Goal: Task Accomplishment & Management: Use online tool/utility

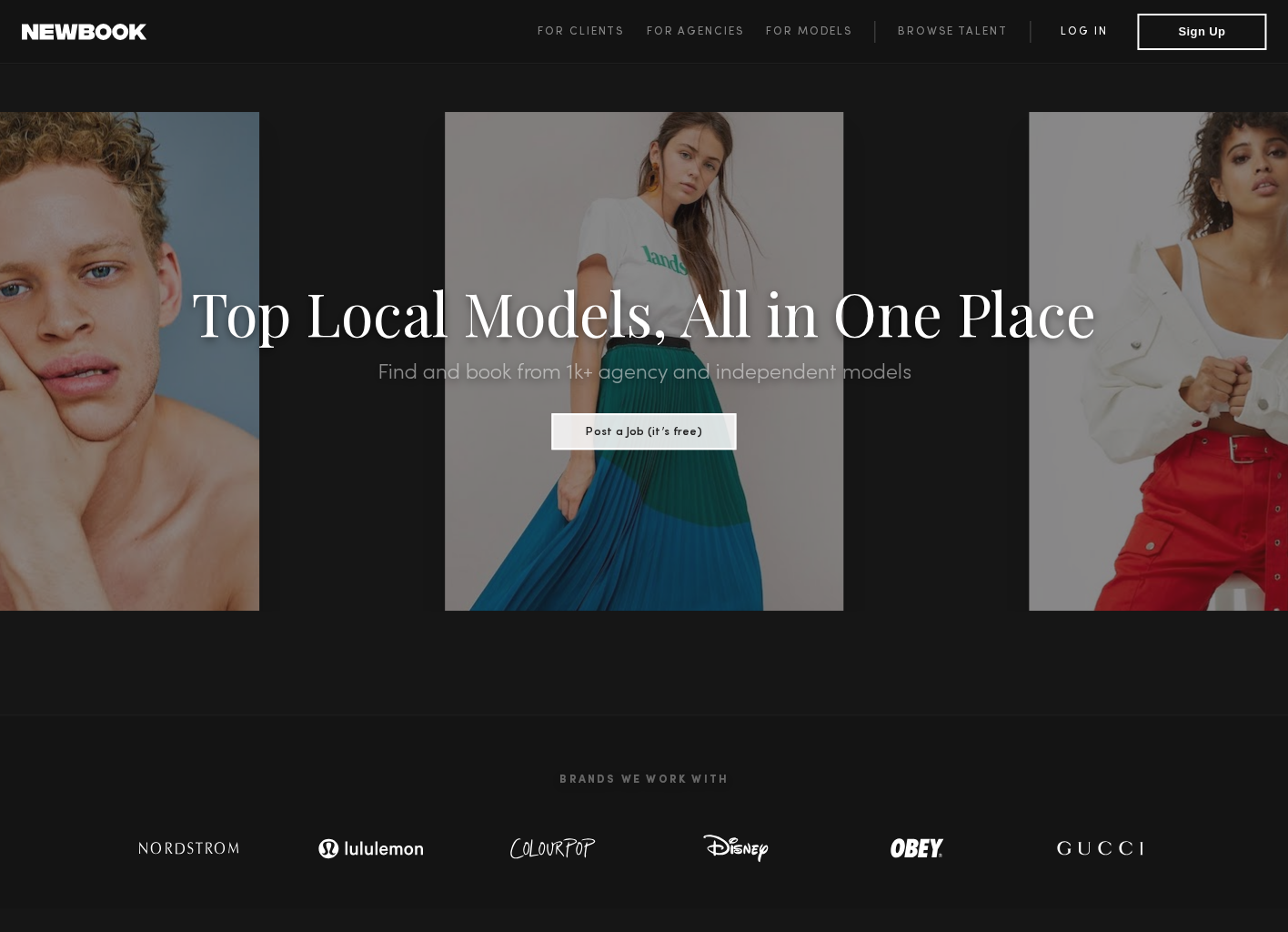
click at [1064, 41] on link "Log in" at bounding box center [1083, 32] width 107 height 22
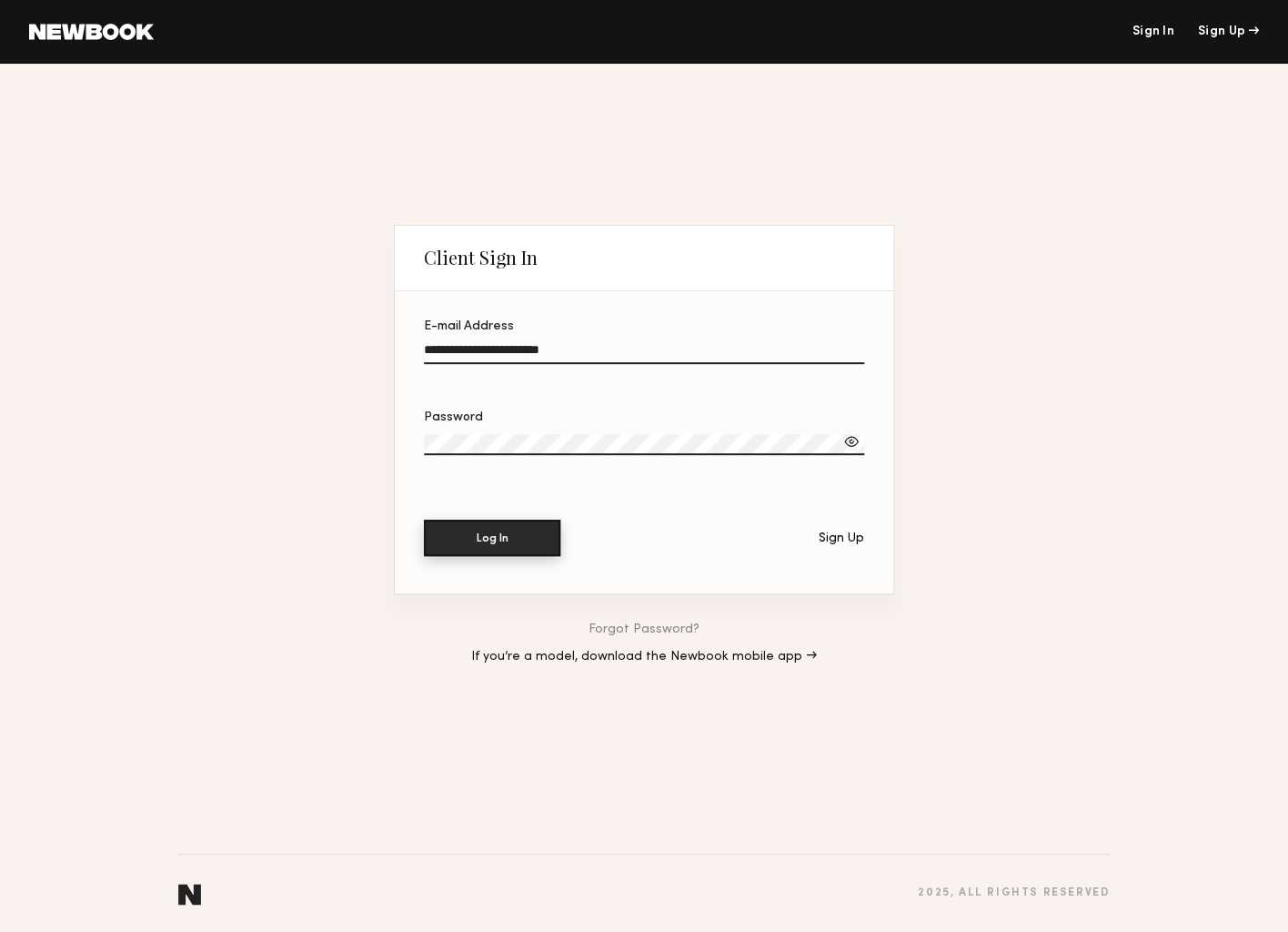
click at [533, 532] on button "Log In" at bounding box center [492, 538] width 136 height 37
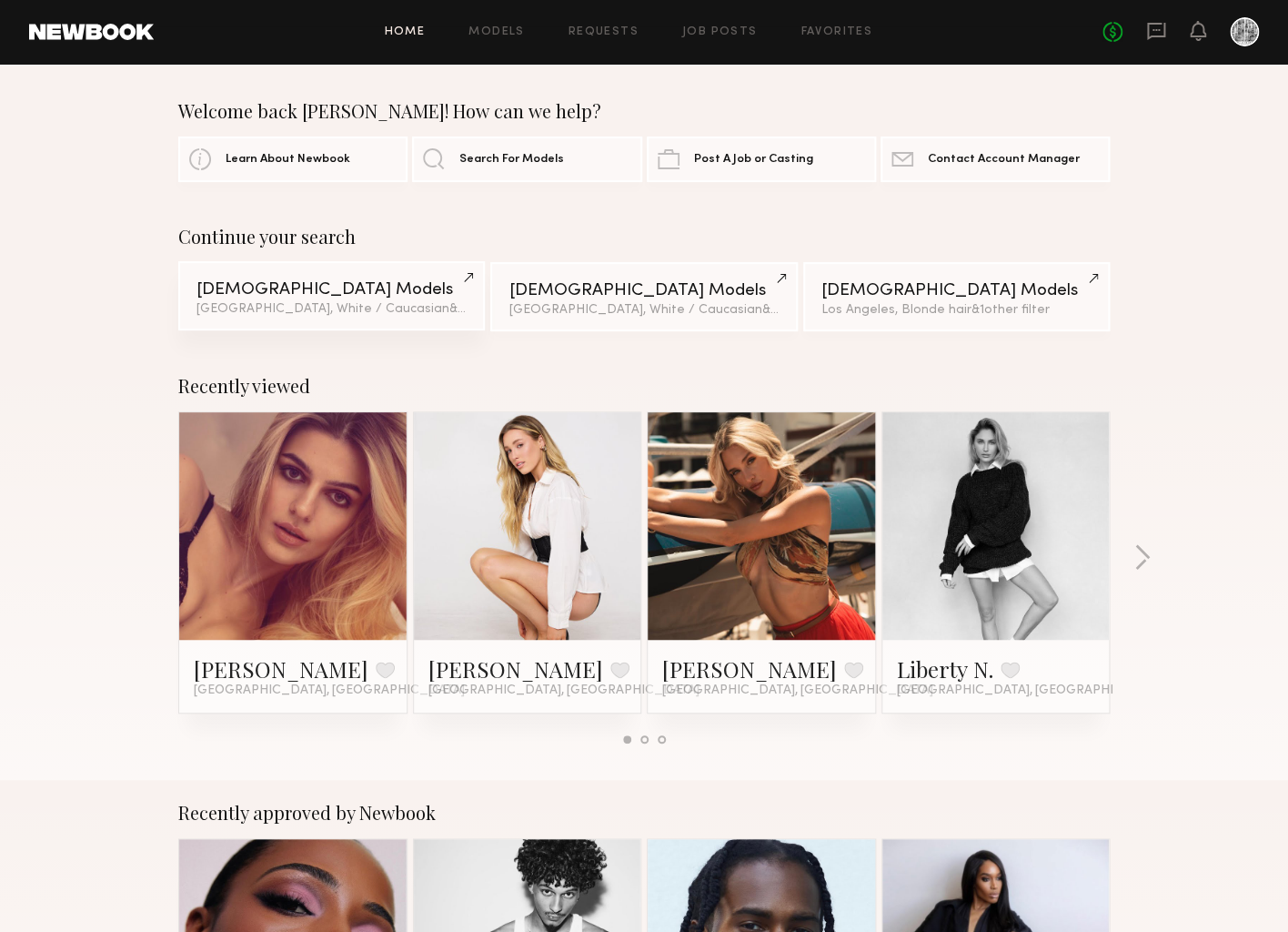
click at [322, 323] on link "Female Models Los Angeles, White / Caucasian & 1 other filter + 1" at bounding box center [332, 295] width 307 height 69
click at [1142, 554] on button "button" at bounding box center [1141, 559] width 17 height 30
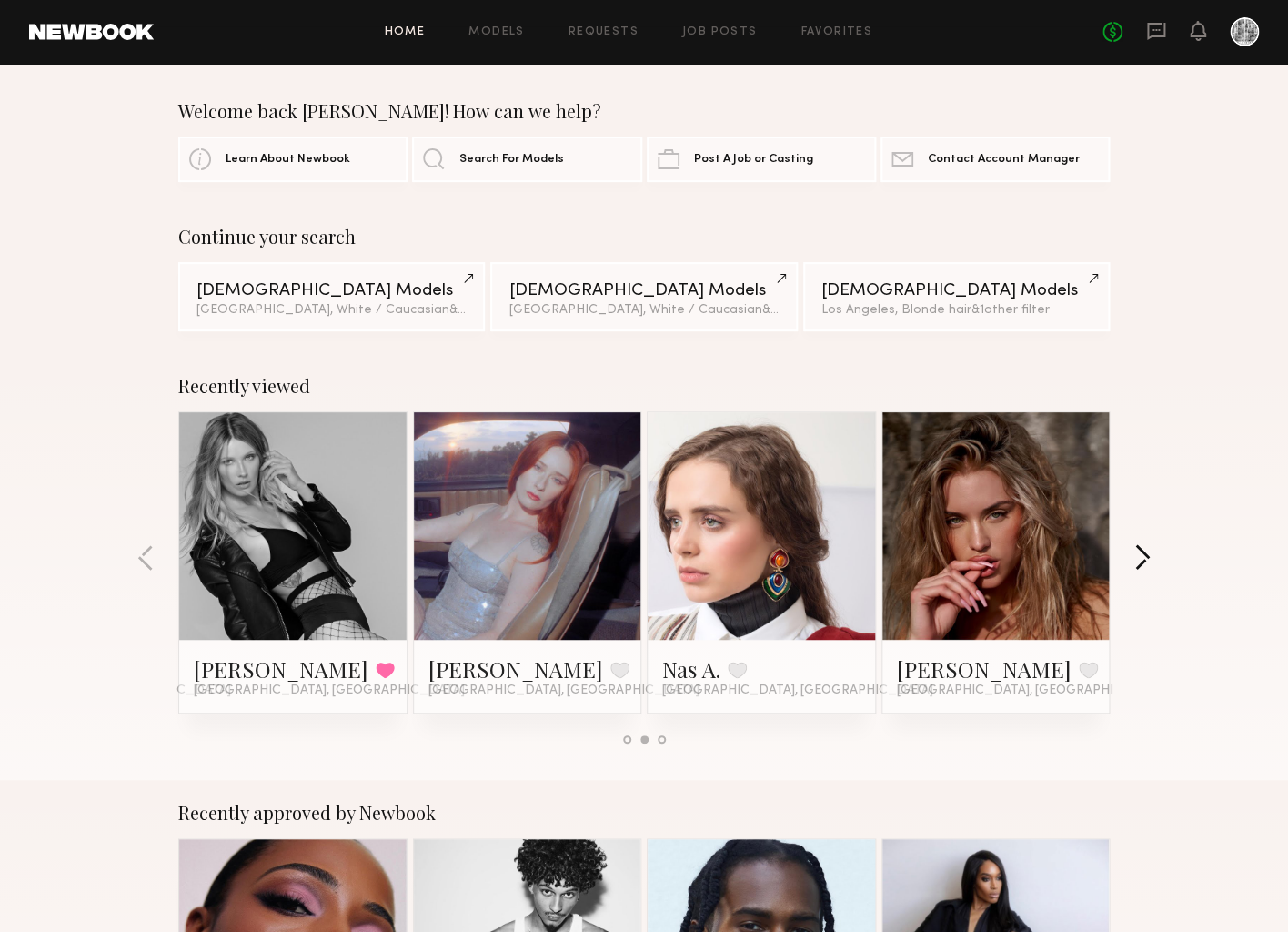
click at [1142, 554] on button "button" at bounding box center [1141, 559] width 17 height 30
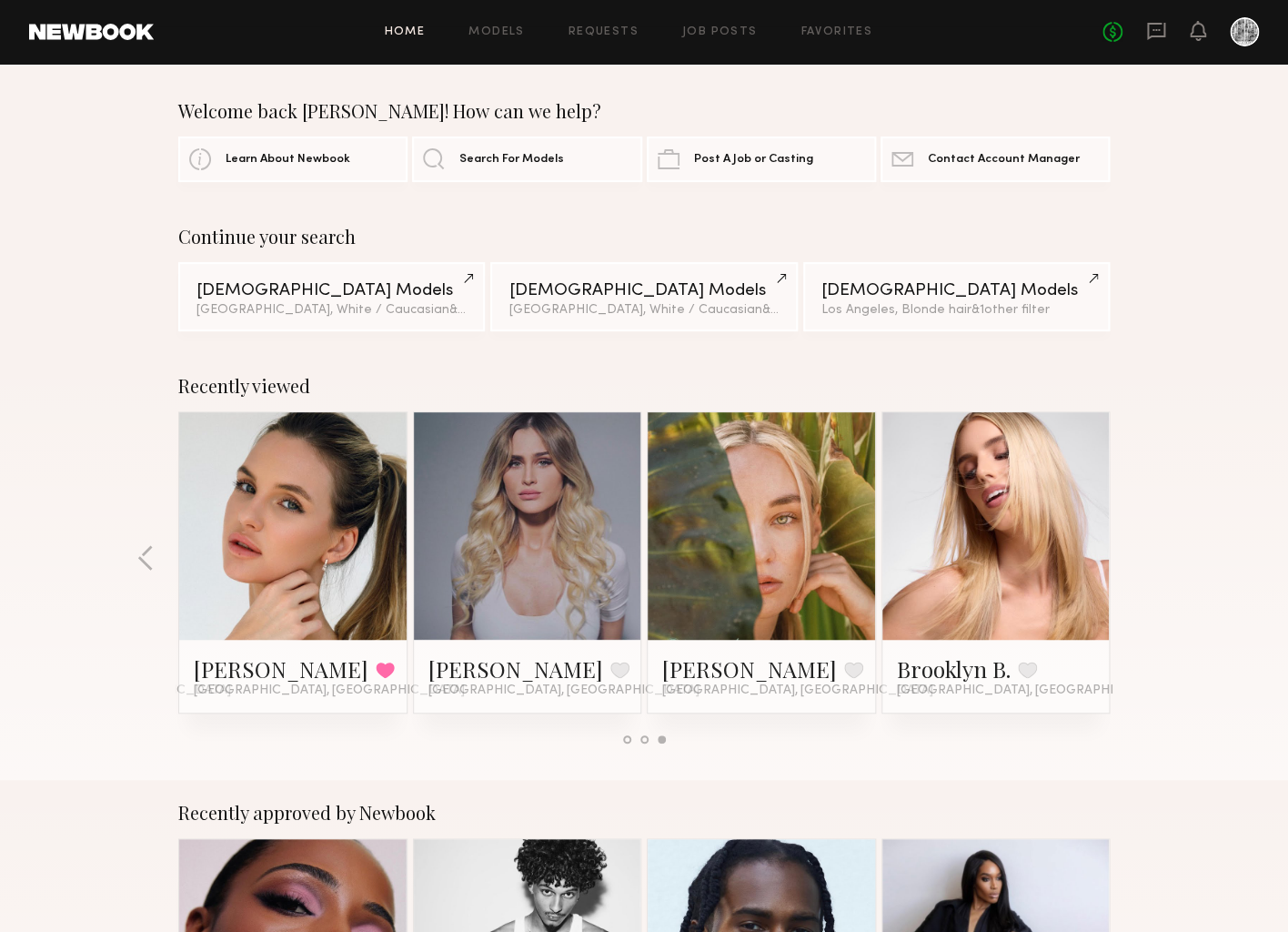
click at [712, 40] on div "Home Models Requests Job Posts Favorites Sign Out No fees up to $5,000" at bounding box center [706, 32] width 1105 height 29
click at [715, 31] on link "Job Posts" at bounding box center [720, 32] width 75 height 12
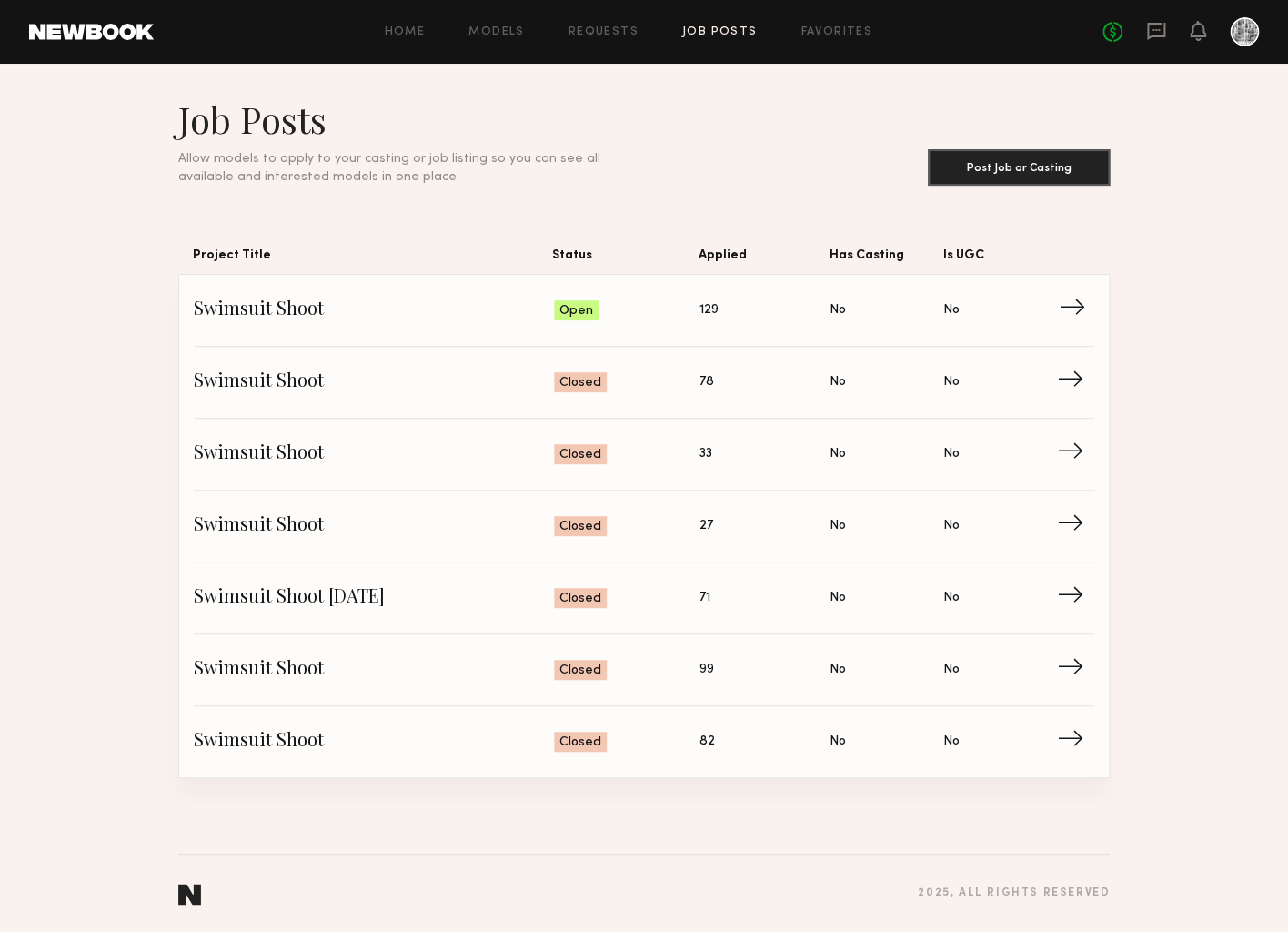
click at [1064, 302] on span "→" at bounding box center [1077, 311] width 38 height 27
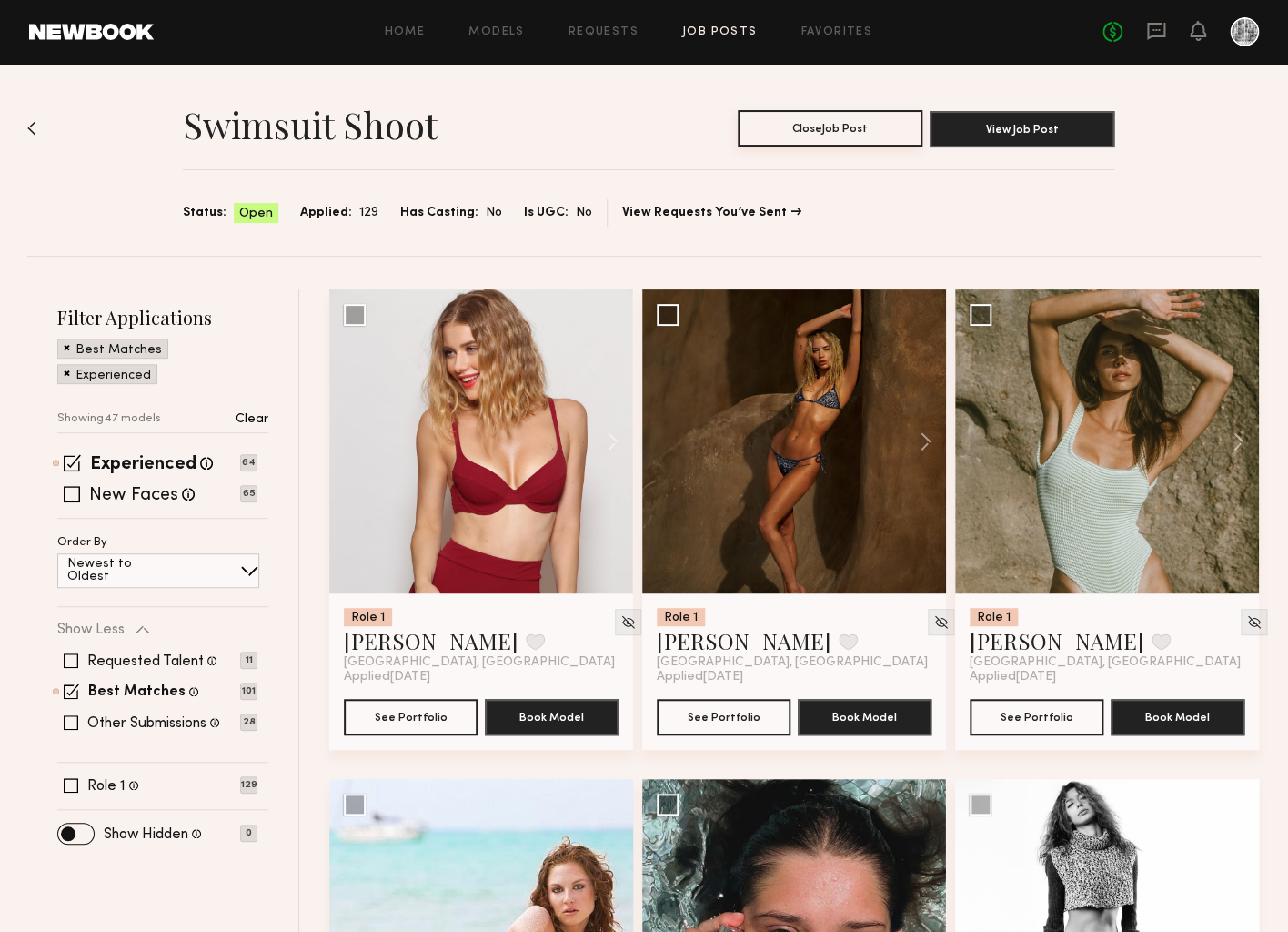
click at [843, 125] on button "Close Job Post" at bounding box center [830, 128] width 185 height 37
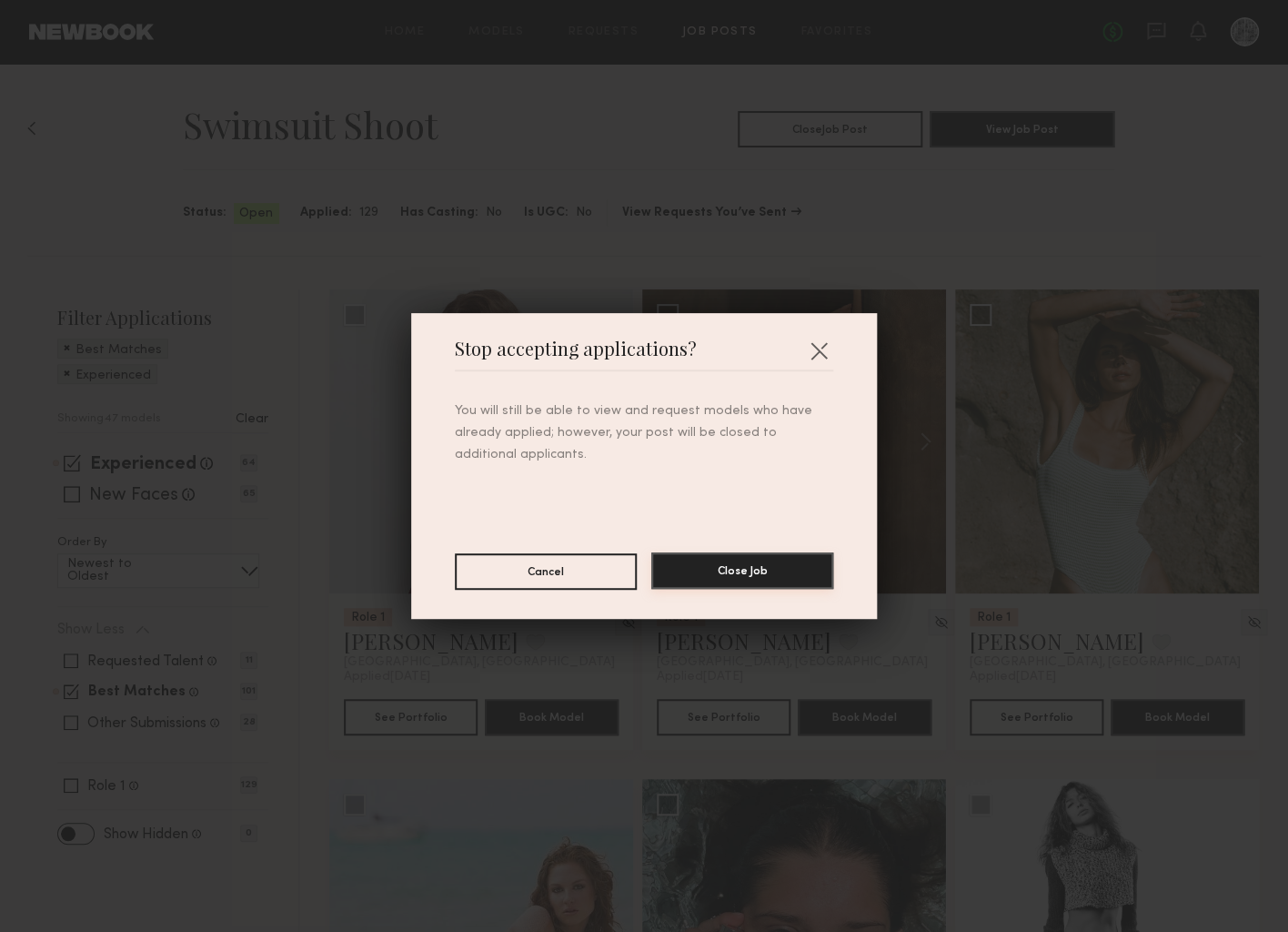
click at [749, 569] on button "Close Job" at bounding box center [742, 571] width 182 height 37
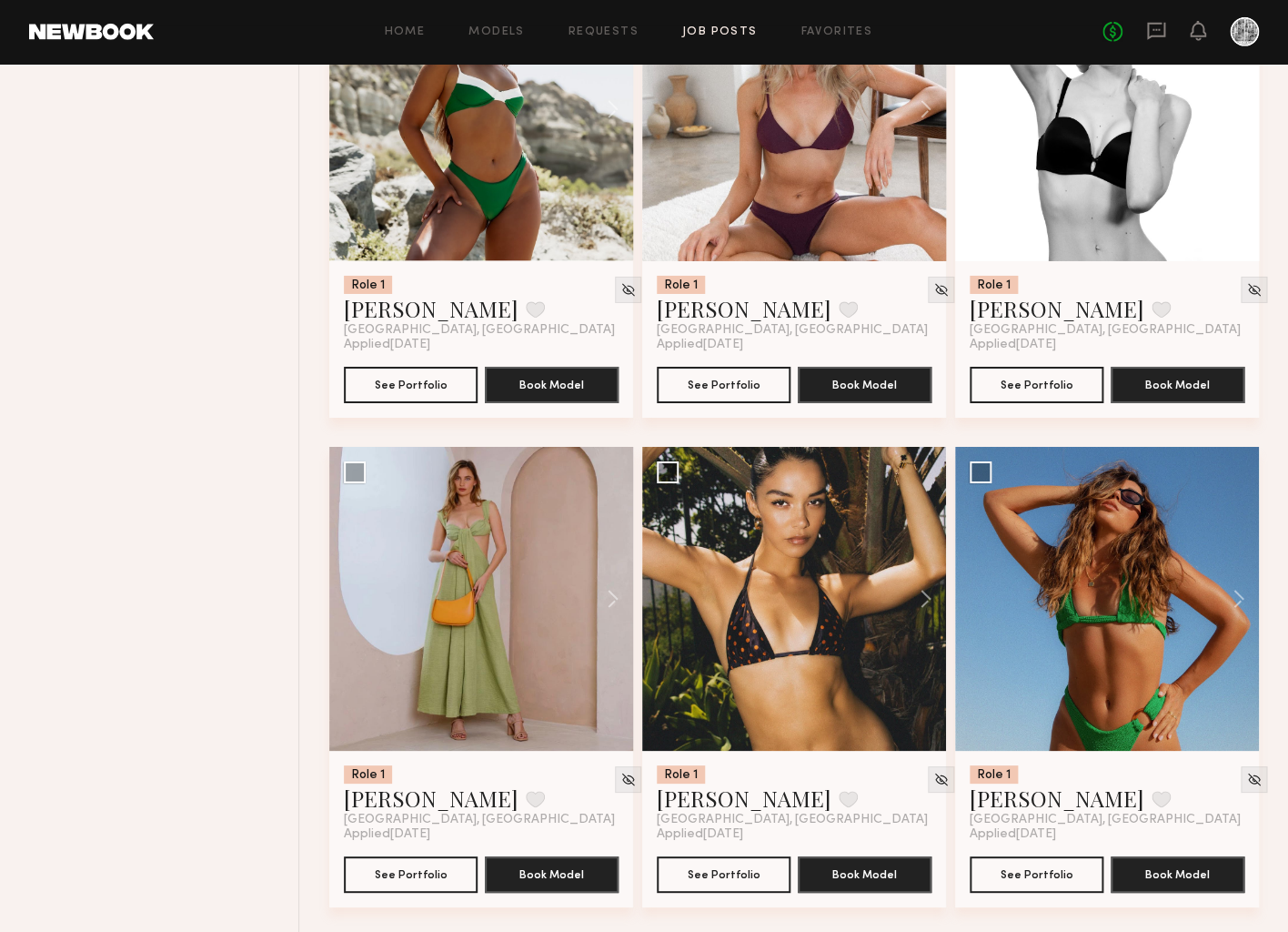
scroll to position [4733, 0]
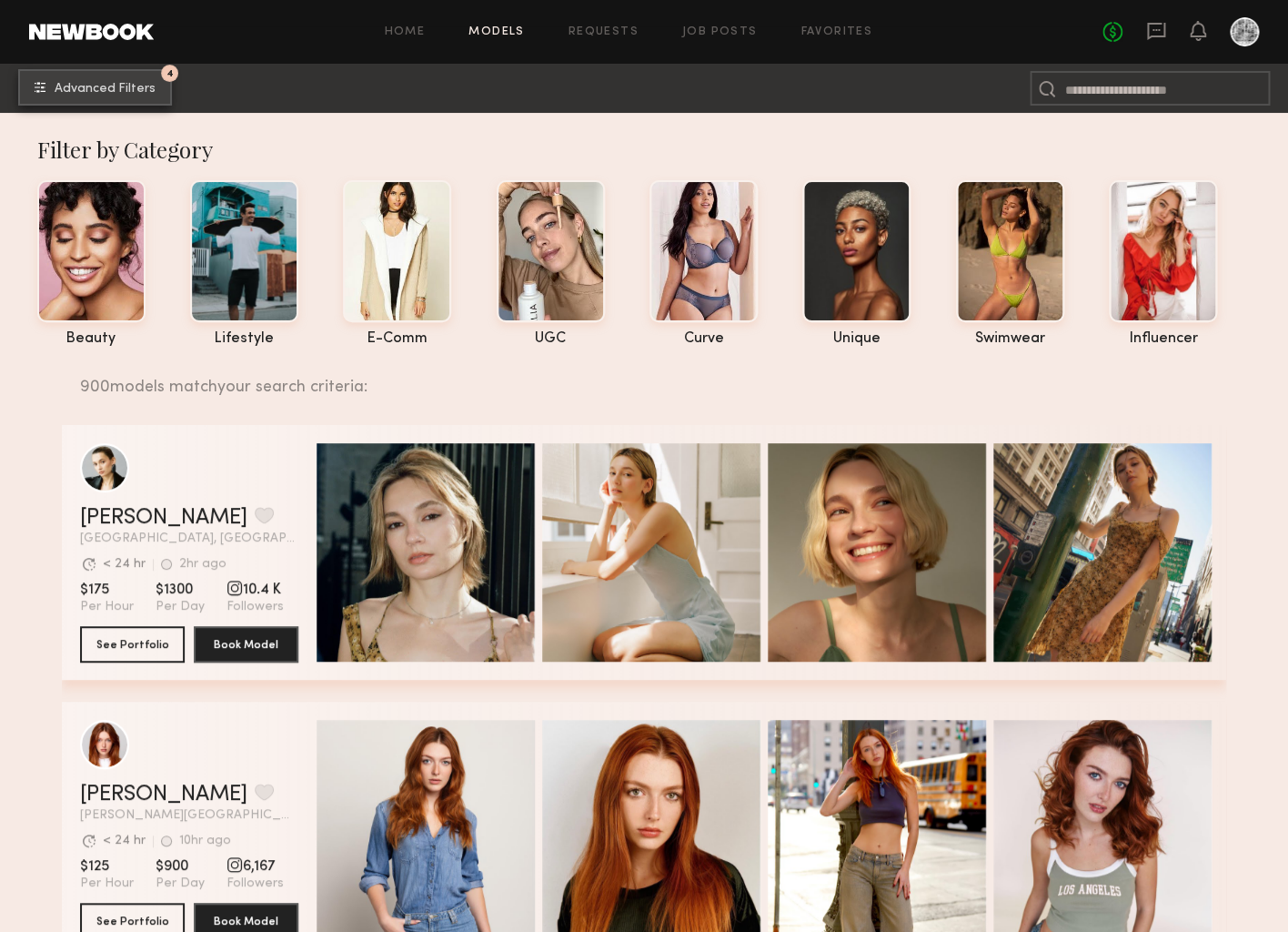
click at [120, 93] on span "Advanced Filters" at bounding box center [105, 89] width 101 height 13
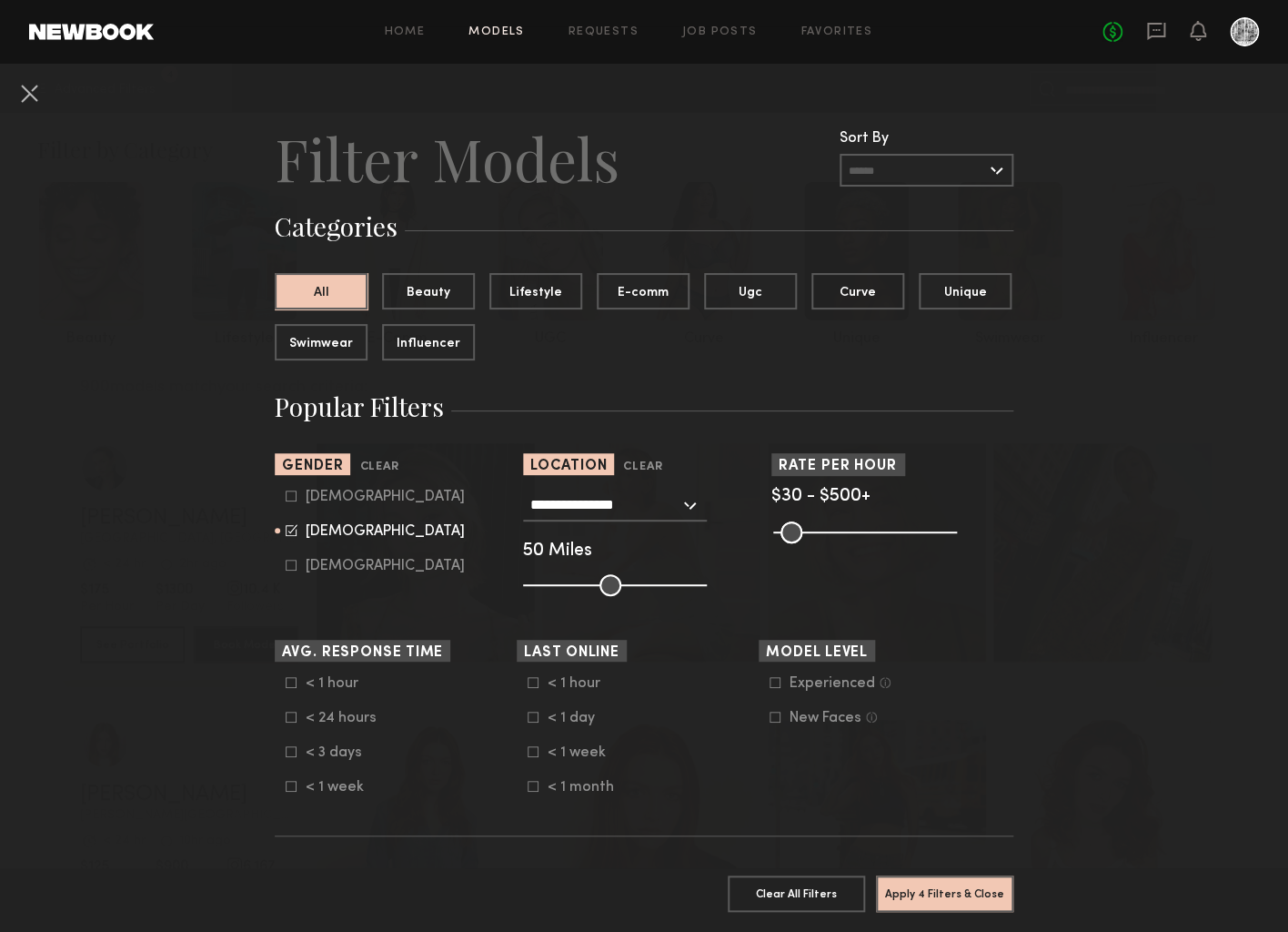
click at [771, 714] on icon at bounding box center [775, 717] width 11 height 11
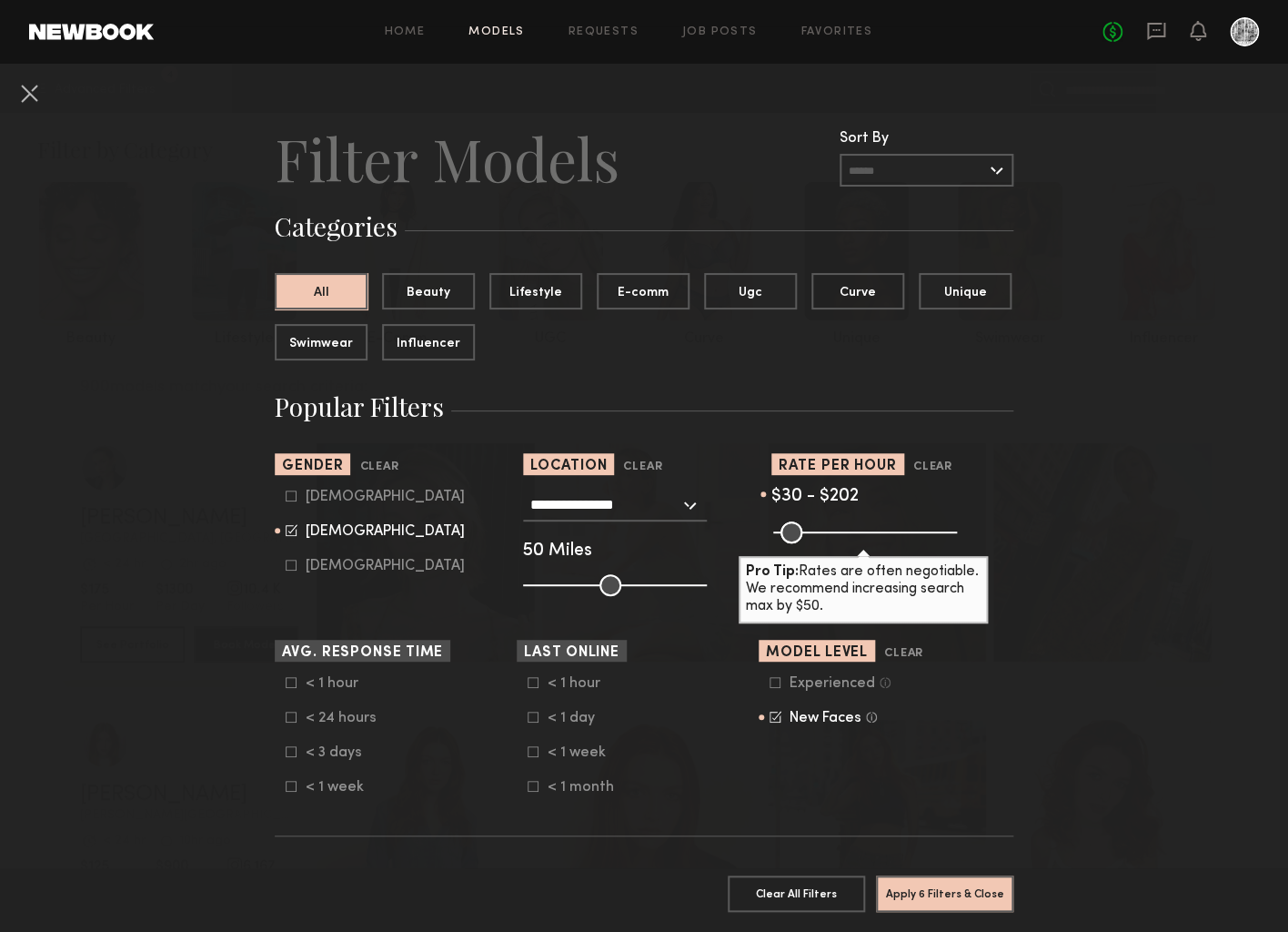
drag, startPoint x: 941, startPoint y: 533, endPoint x: 844, endPoint y: 542, distance: 97.4
type input "***"
click at [844, 542] on input "range" at bounding box center [865, 532] width 184 height 22
click at [540, 750] on label "< 1 week" at bounding box center [573, 751] width 91 height 11
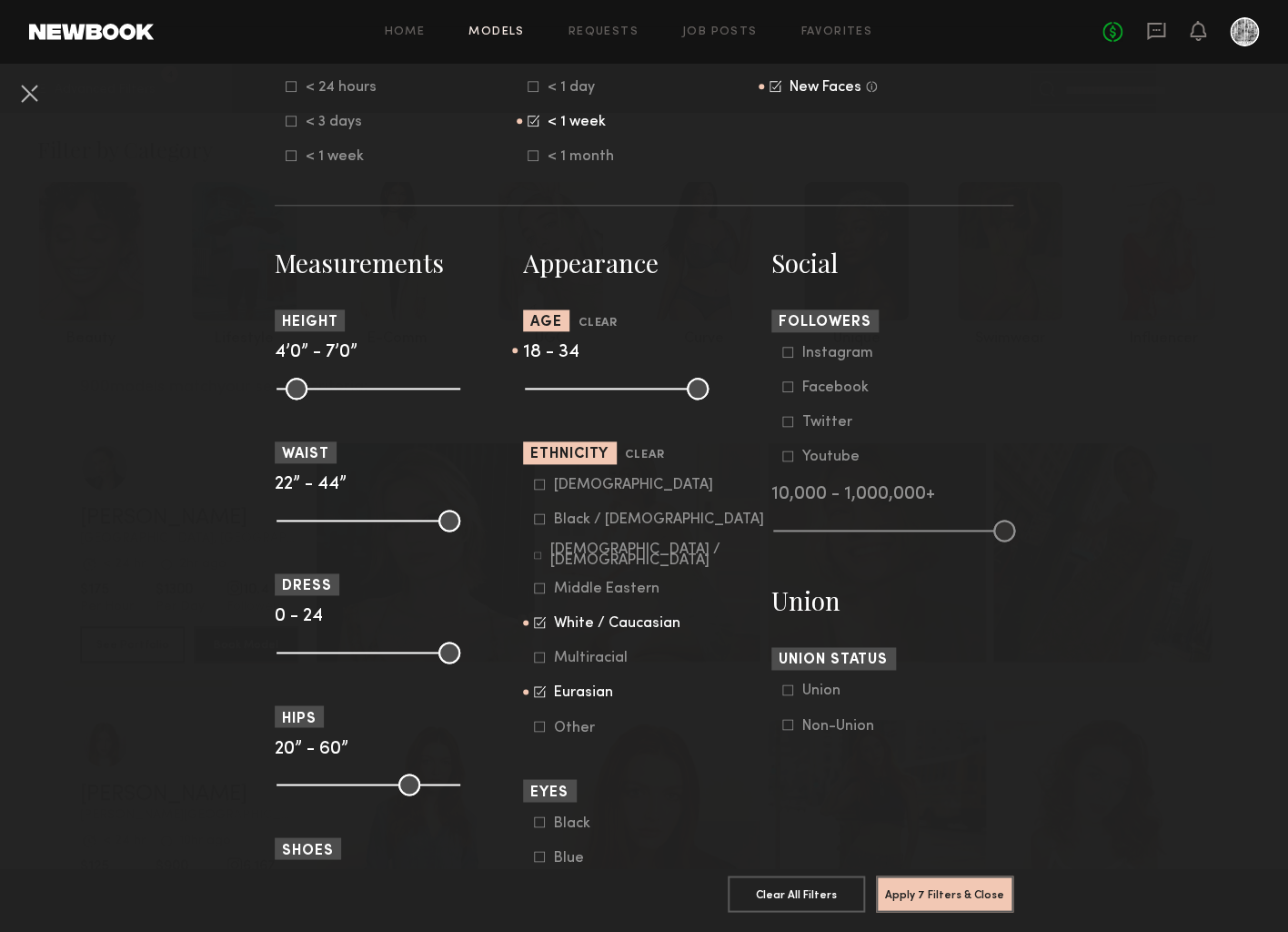
scroll to position [636, 0]
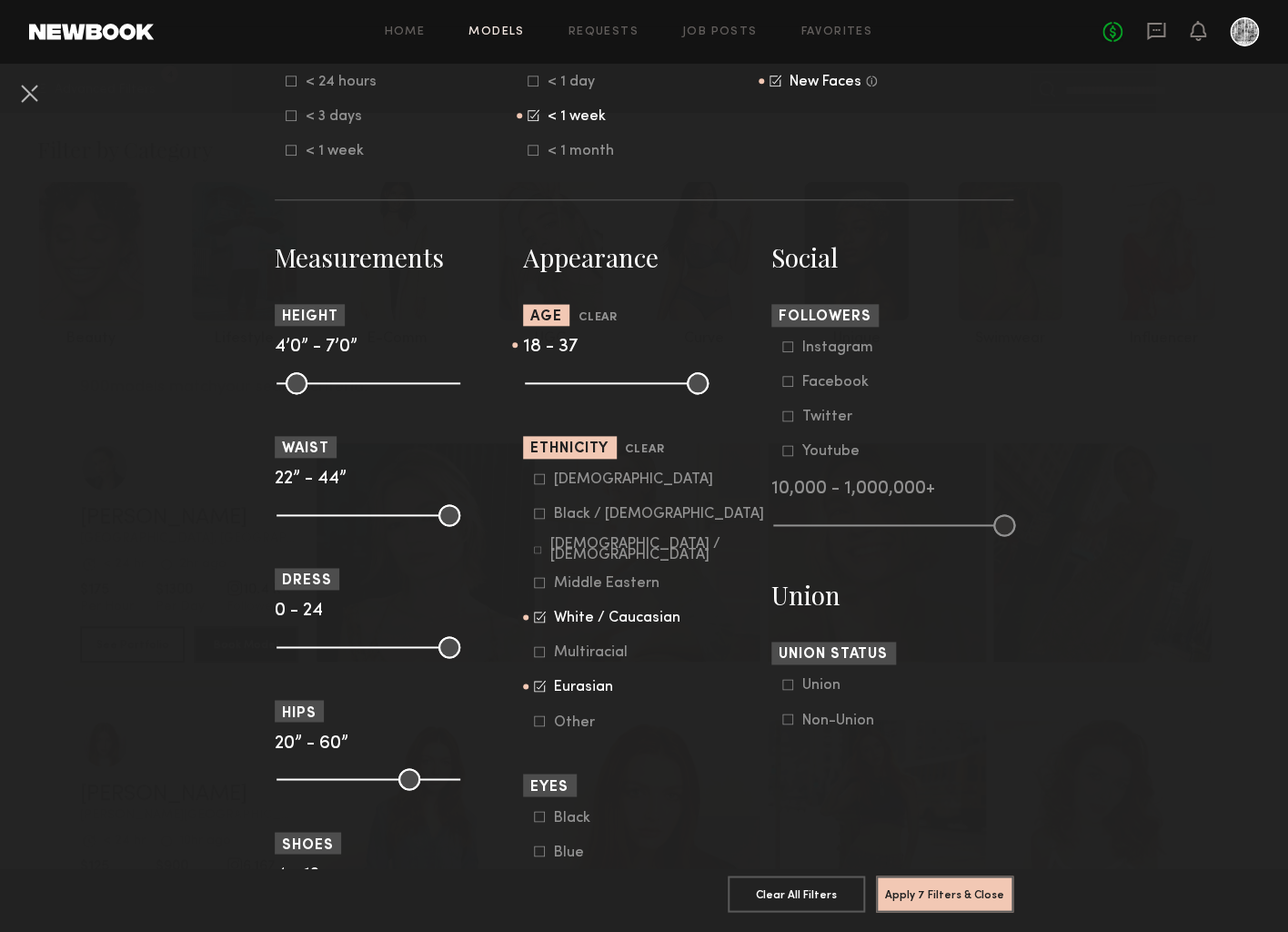
drag, startPoint x: 617, startPoint y: 374, endPoint x: 633, endPoint y: 373, distance: 16.0
type input "**"
click at [633, 373] on input "range" at bounding box center [617, 383] width 184 height 22
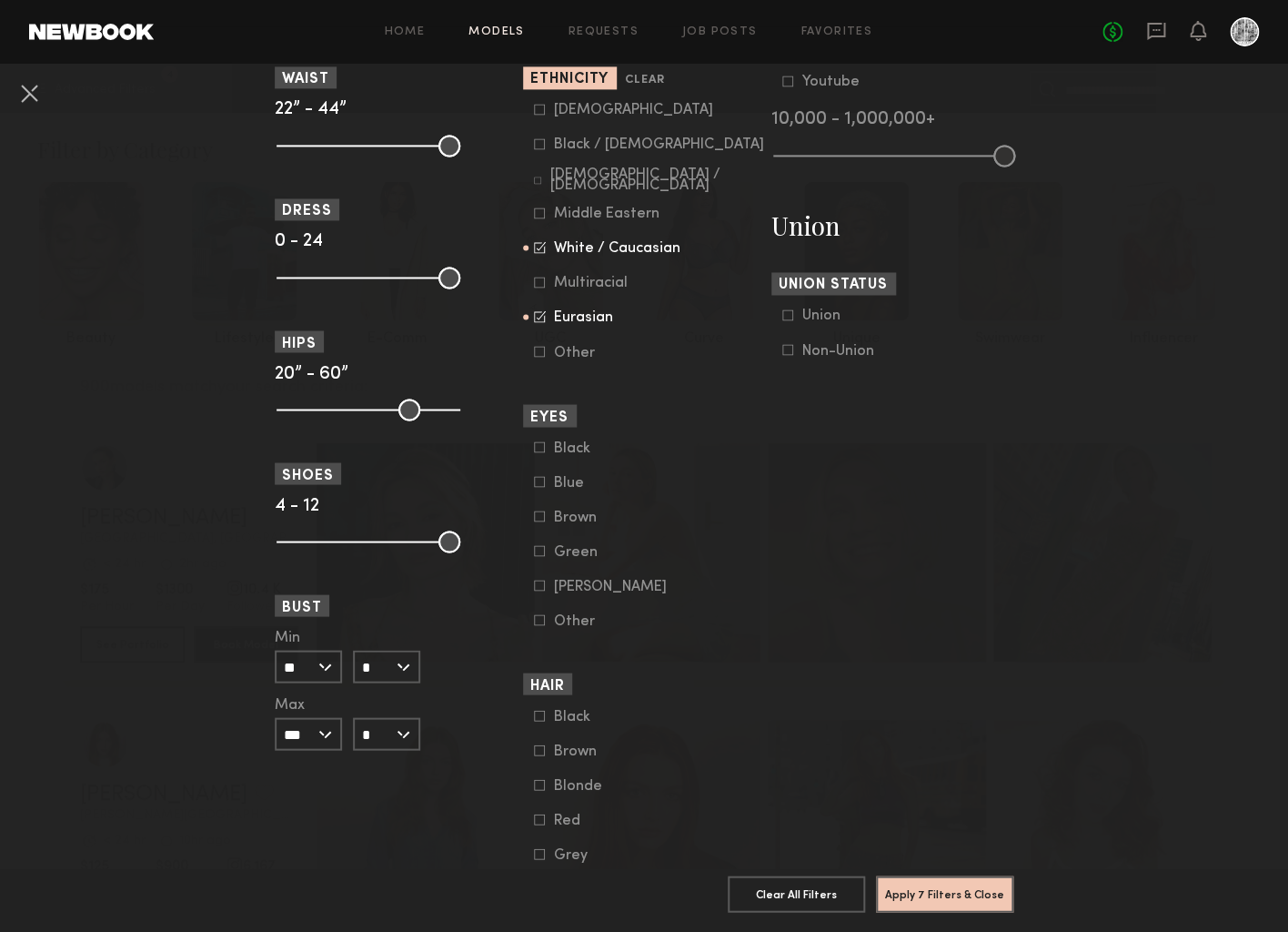
scroll to position [1093, 0]
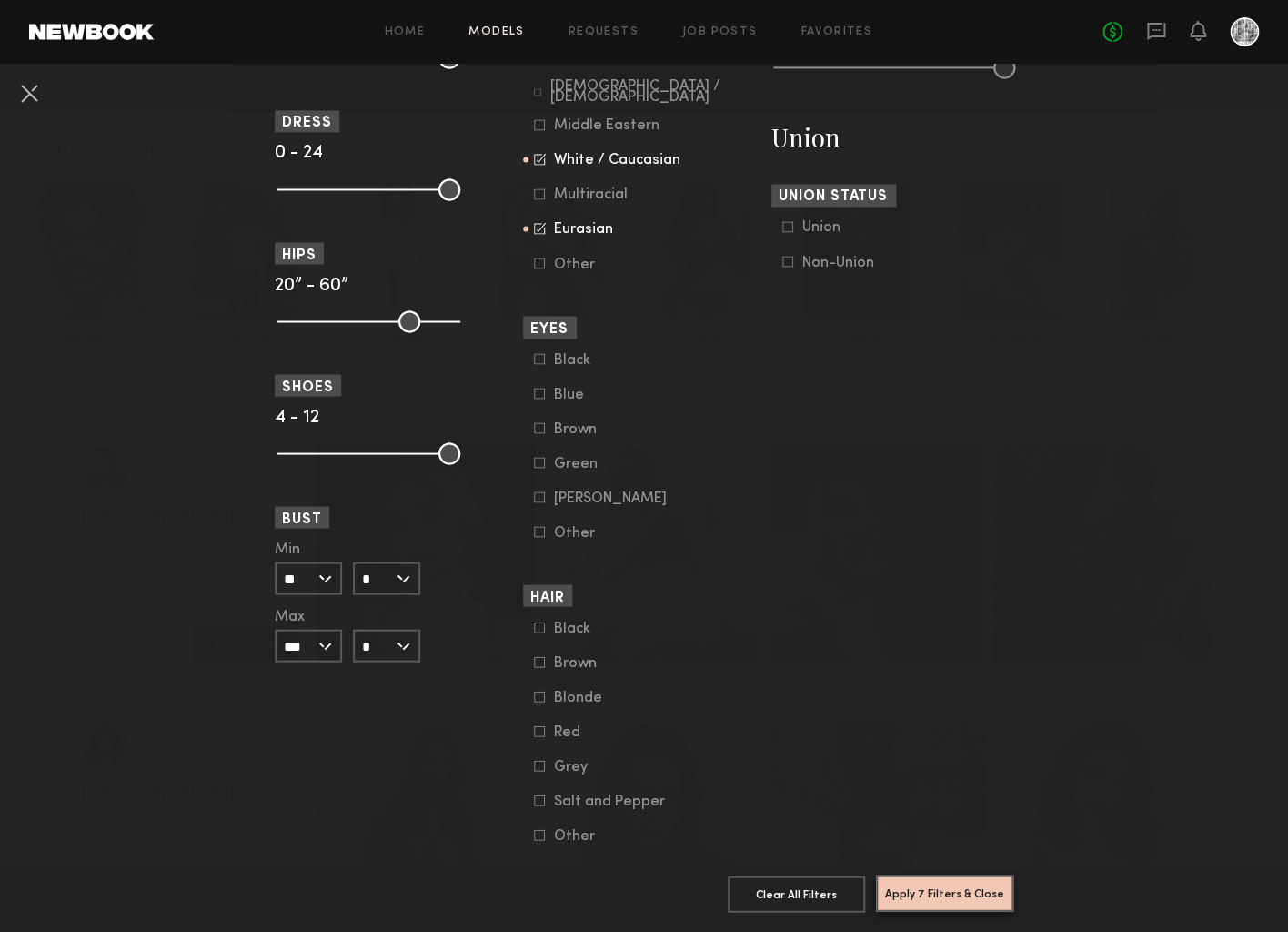
click at [966, 894] on button "Apply 7 Filters & Close" at bounding box center [944, 893] width 137 height 37
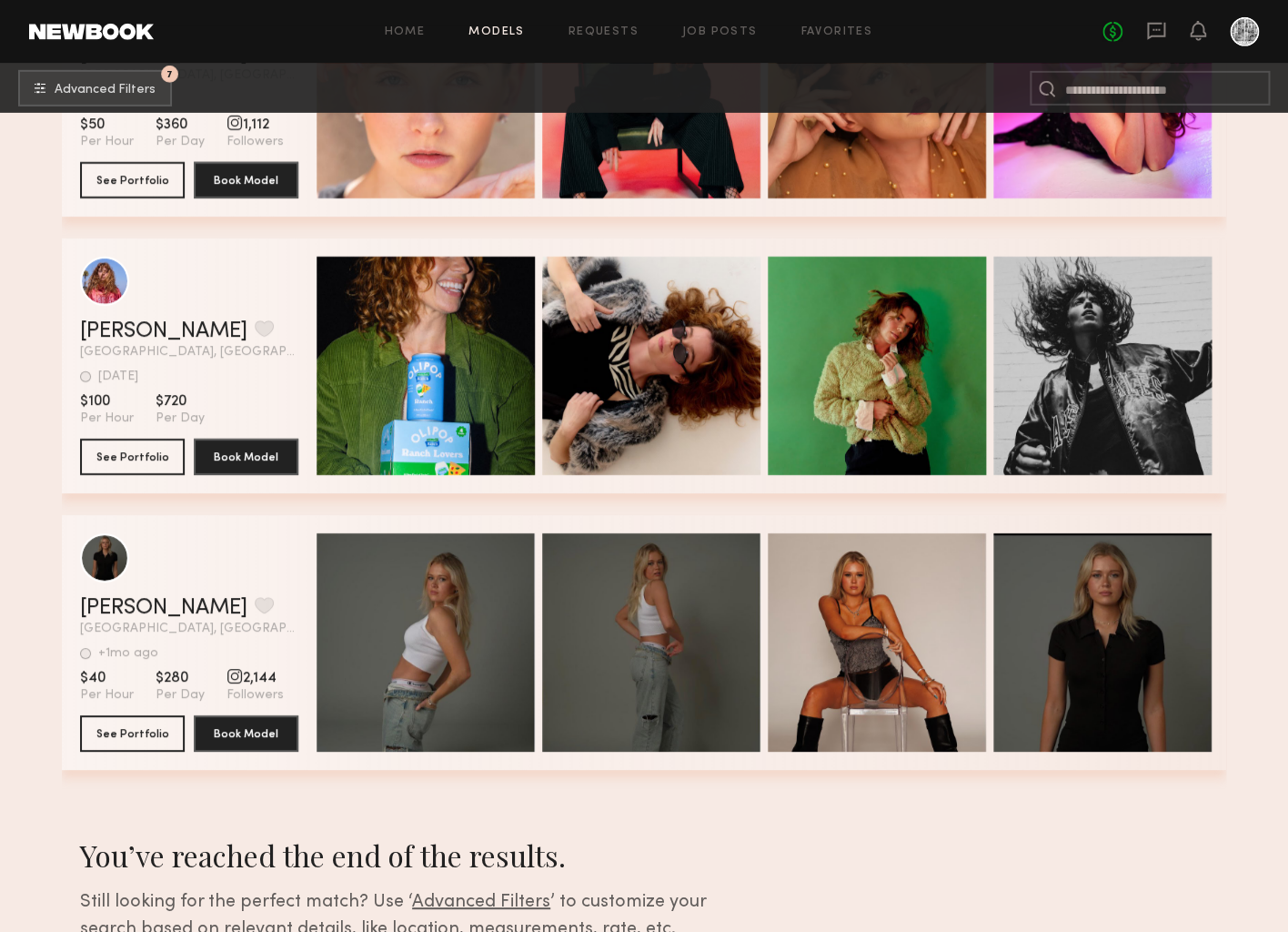
scroll to position [17763, 0]
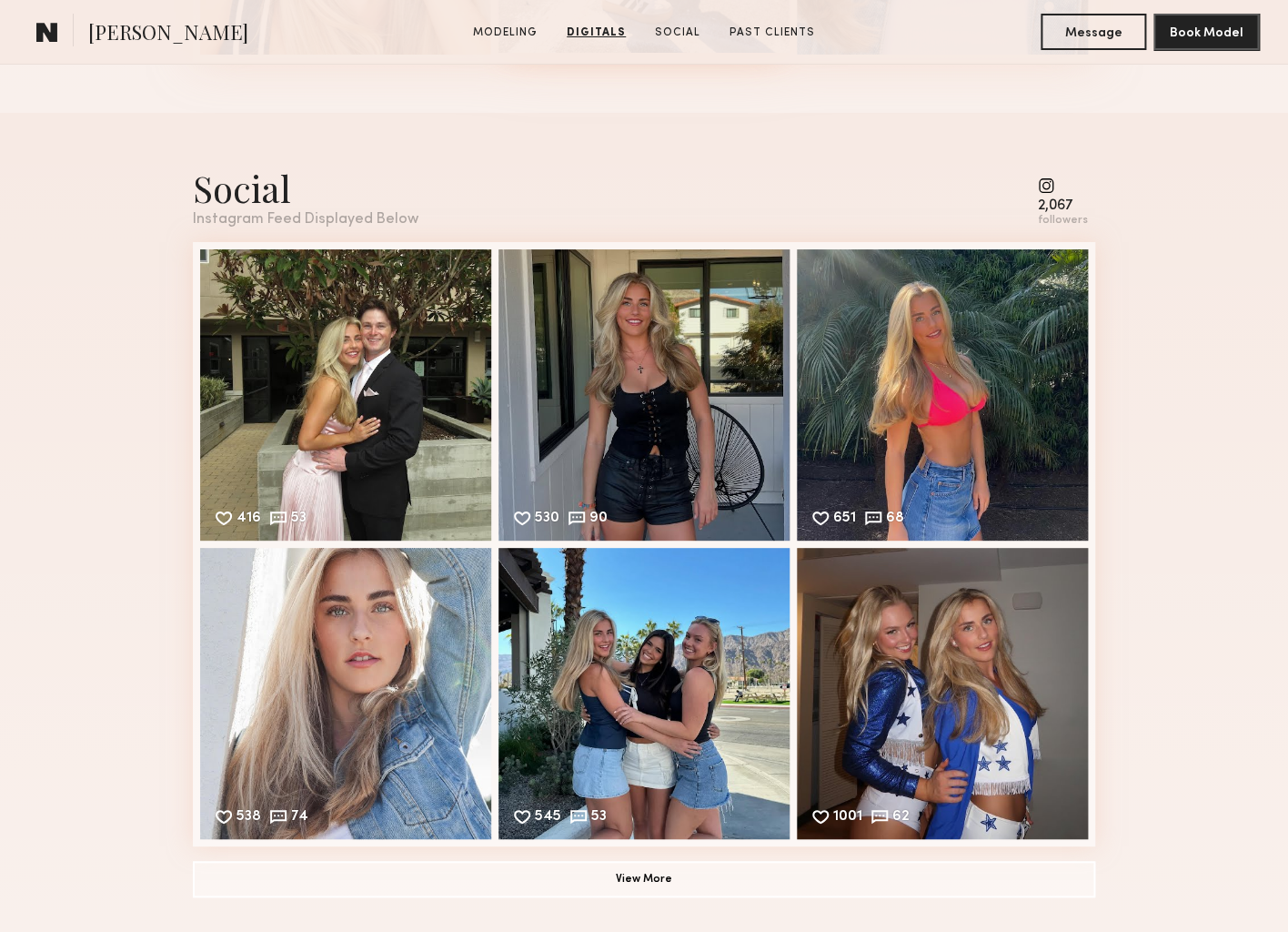
scroll to position [2707, 0]
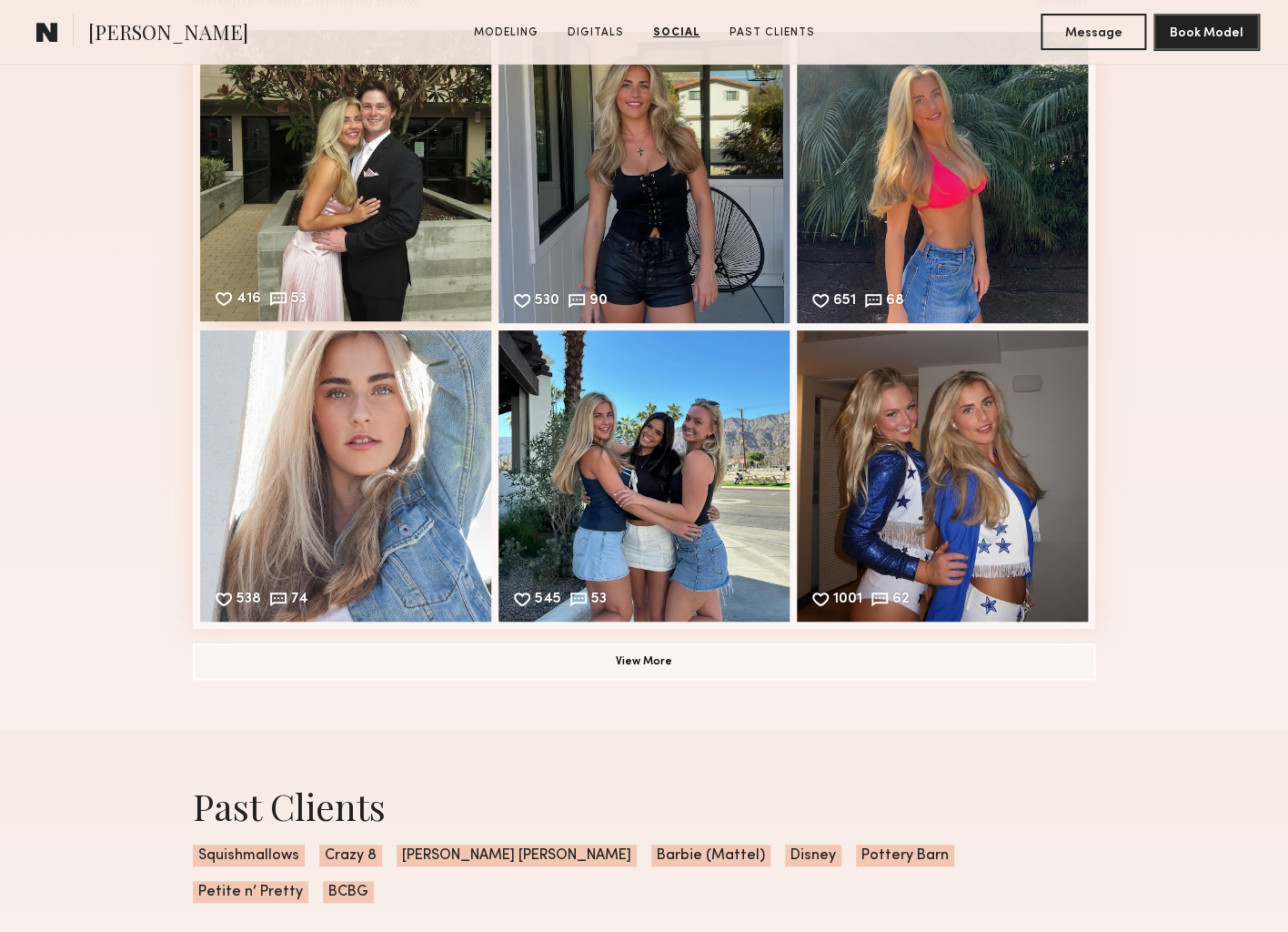
click at [306, 137] on div "416 53 Likes & comments displayed to show model’s engagement" at bounding box center [345, 176] width 291 height 291
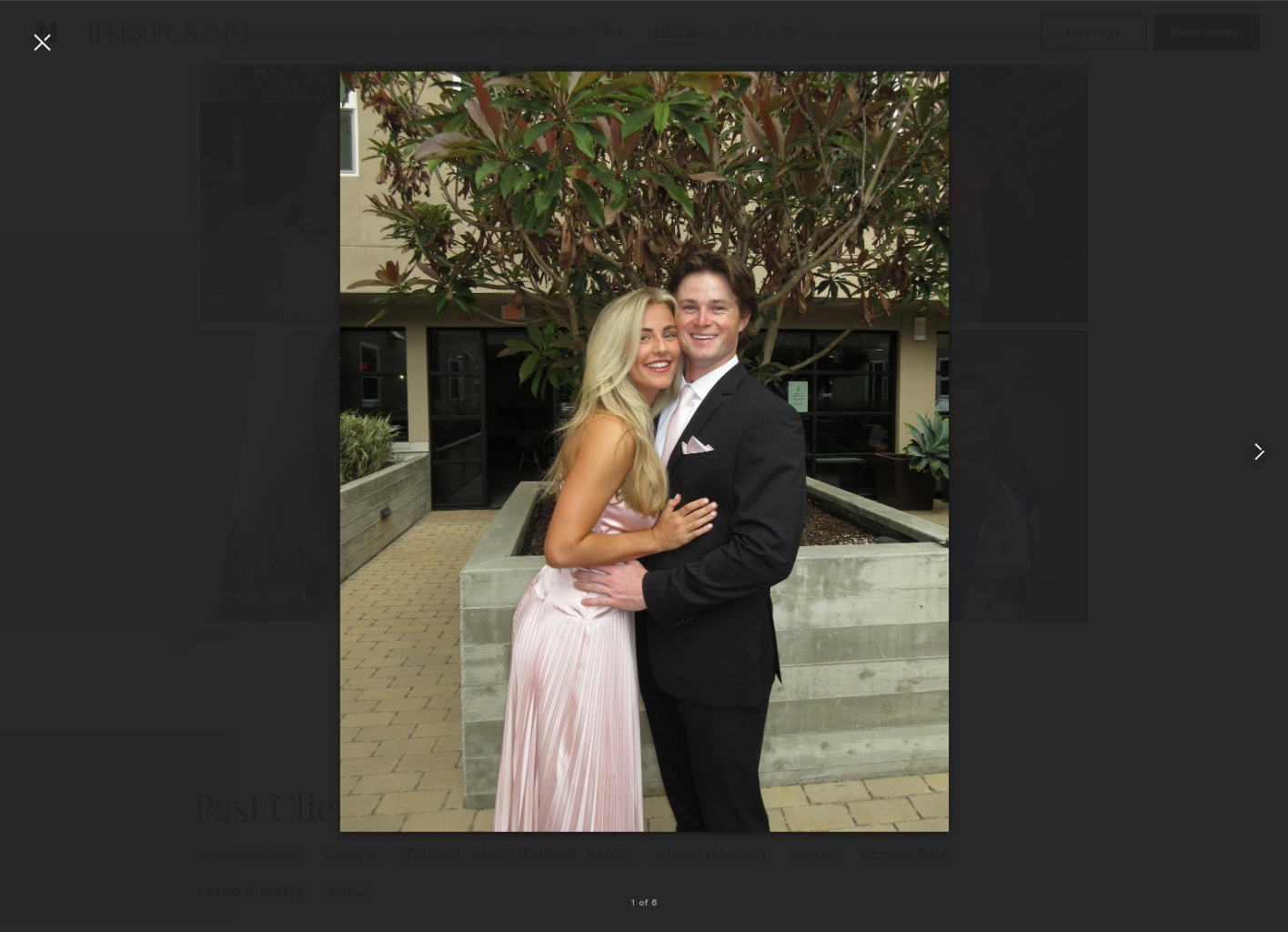
click at [1267, 448] on common-icon at bounding box center [1259, 452] width 29 height 29
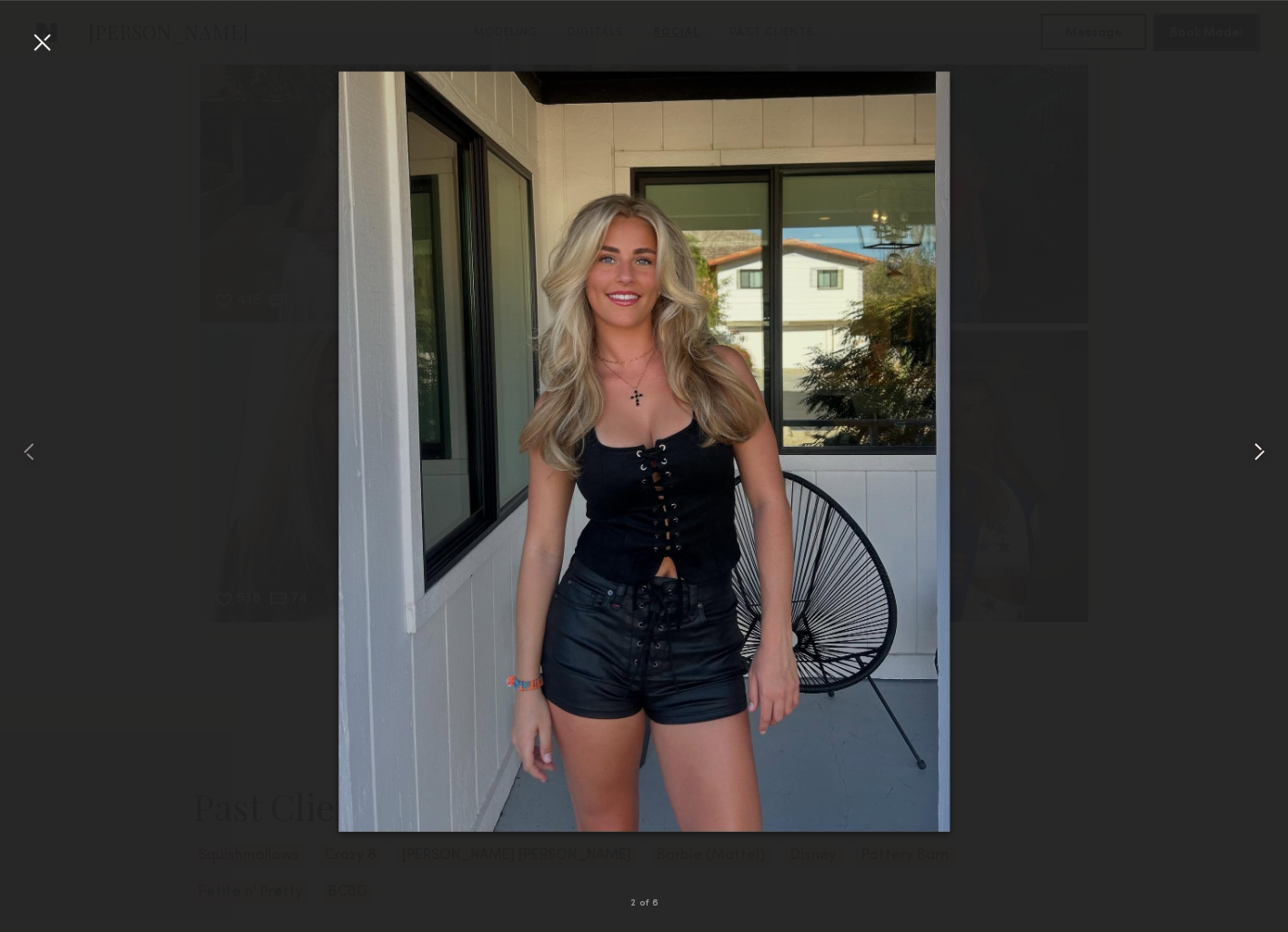
click at [1267, 448] on common-icon at bounding box center [1259, 452] width 29 height 29
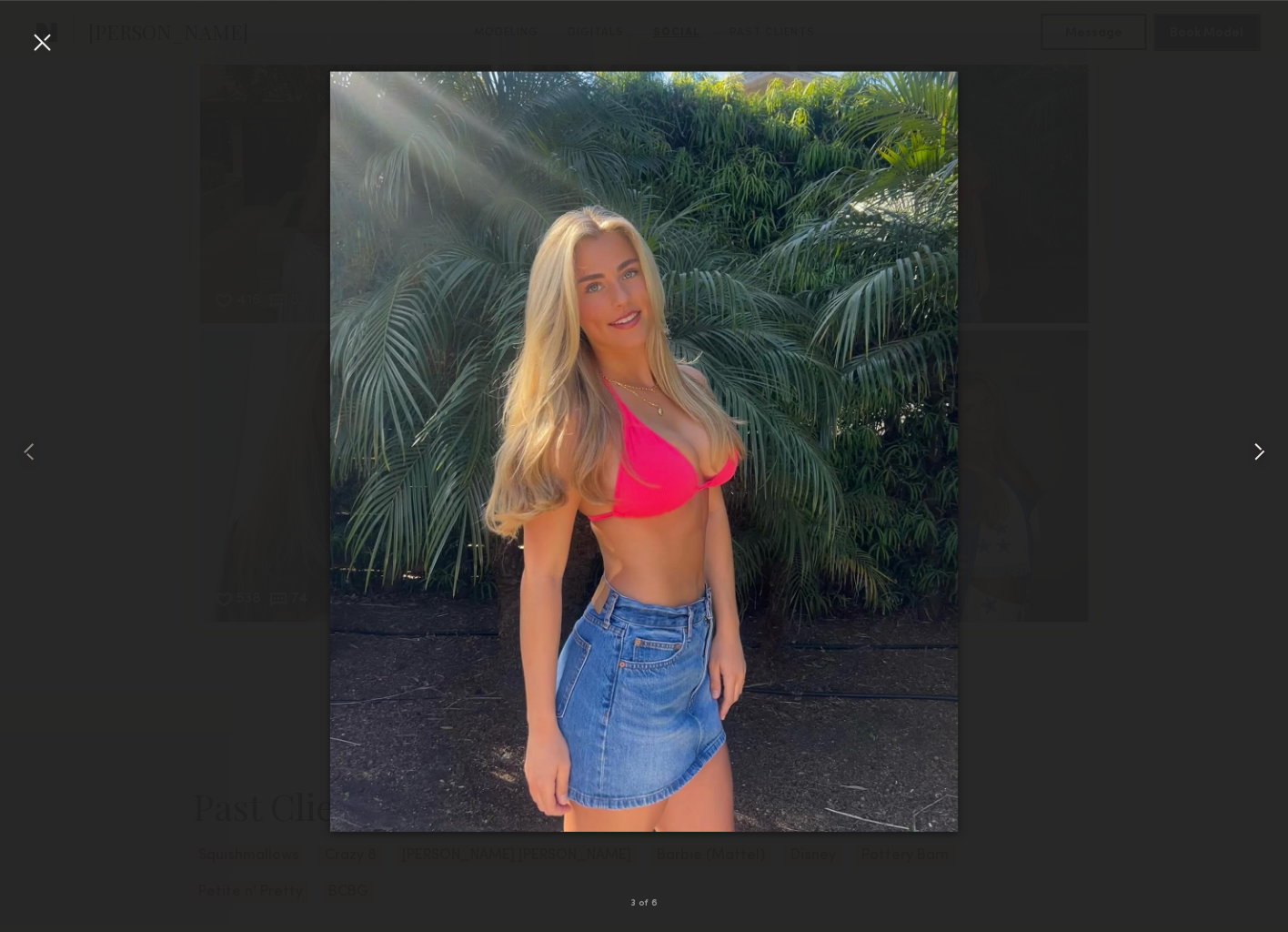
click at [1267, 448] on common-icon at bounding box center [1259, 452] width 29 height 29
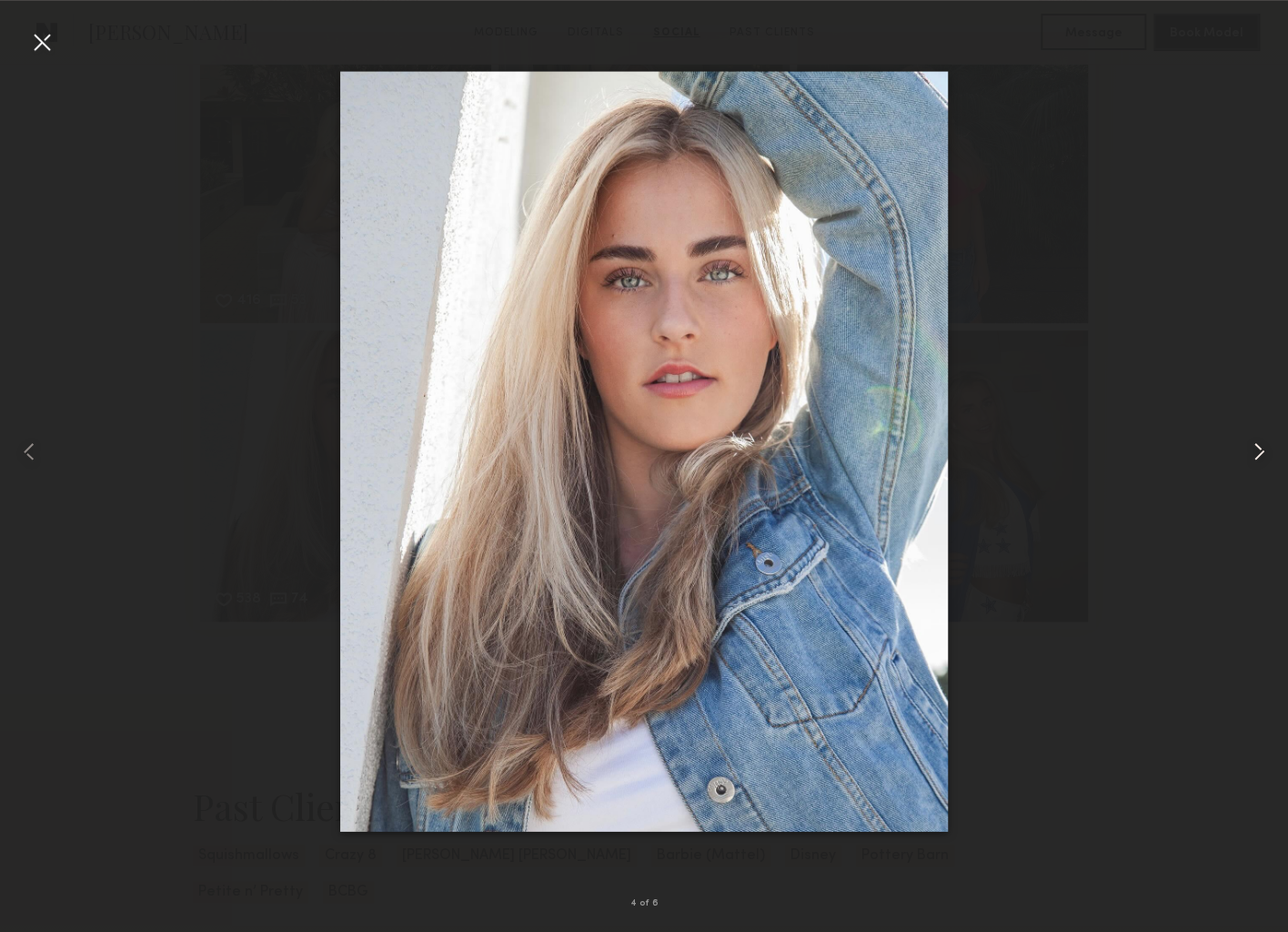
click at [1267, 448] on common-icon at bounding box center [1259, 452] width 29 height 29
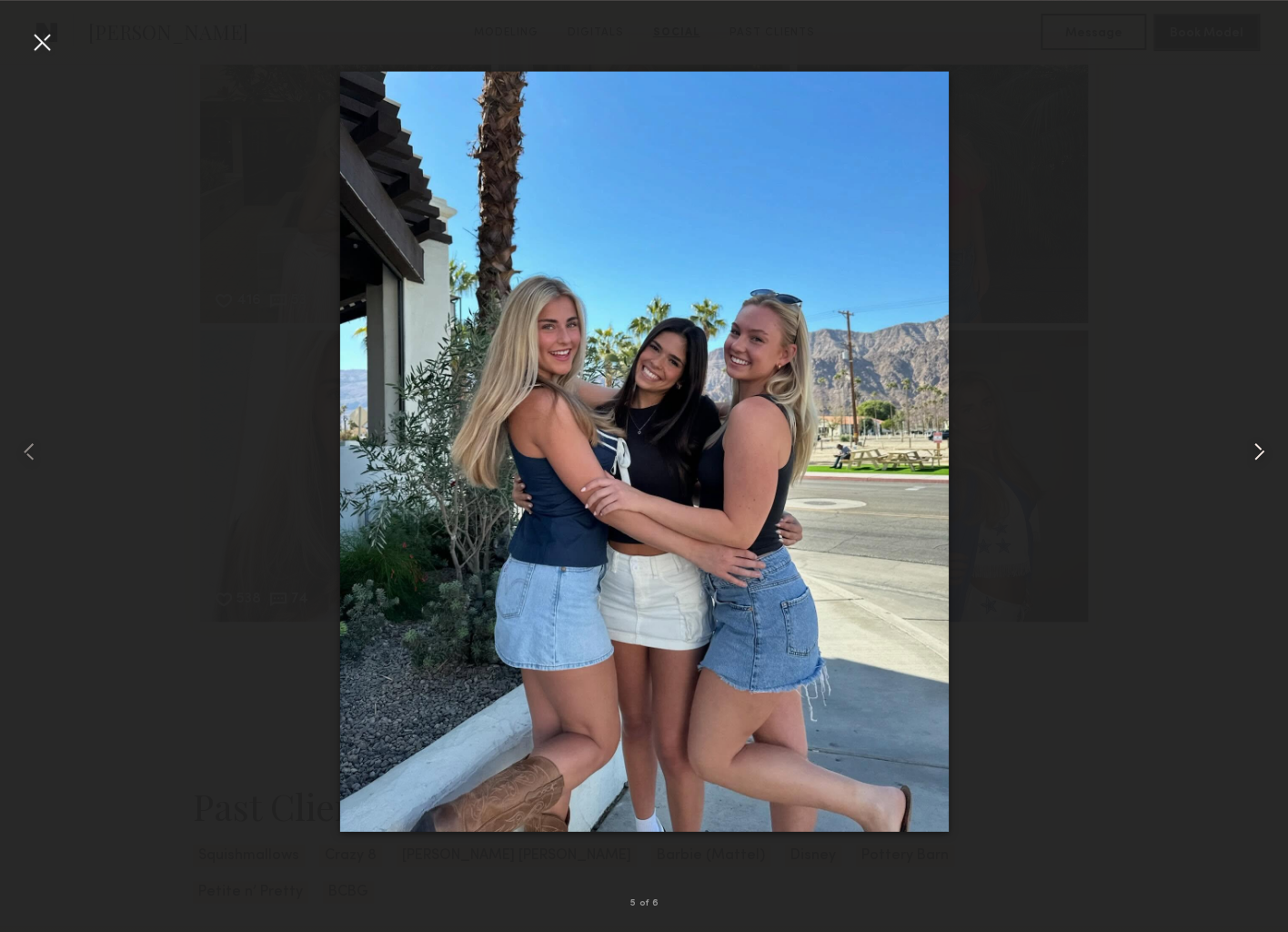
click at [1271, 434] on div at bounding box center [1261, 451] width 52 height 844
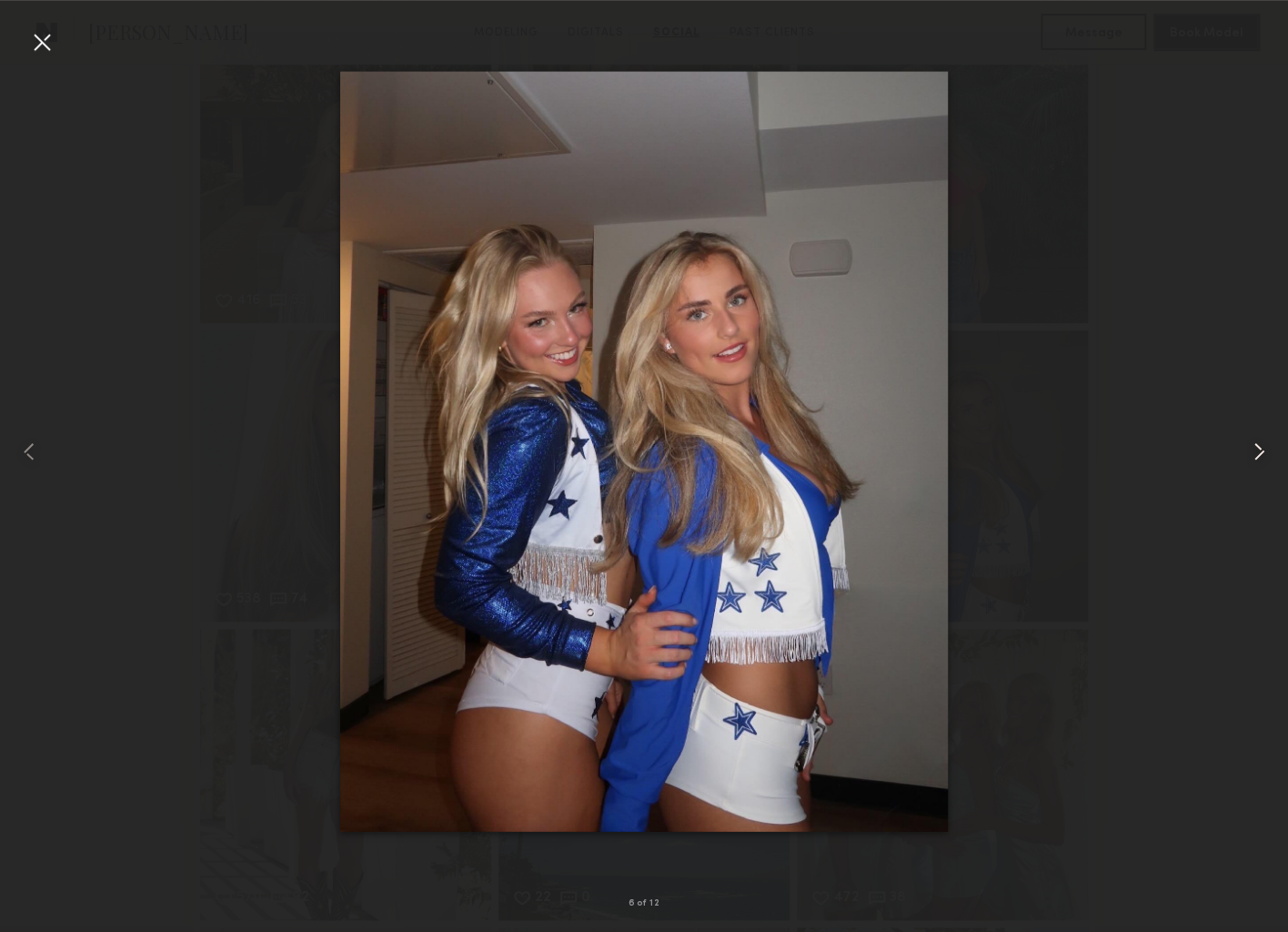
click at [1254, 444] on common-icon at bounding box center [1259, 452] width 29 height 29
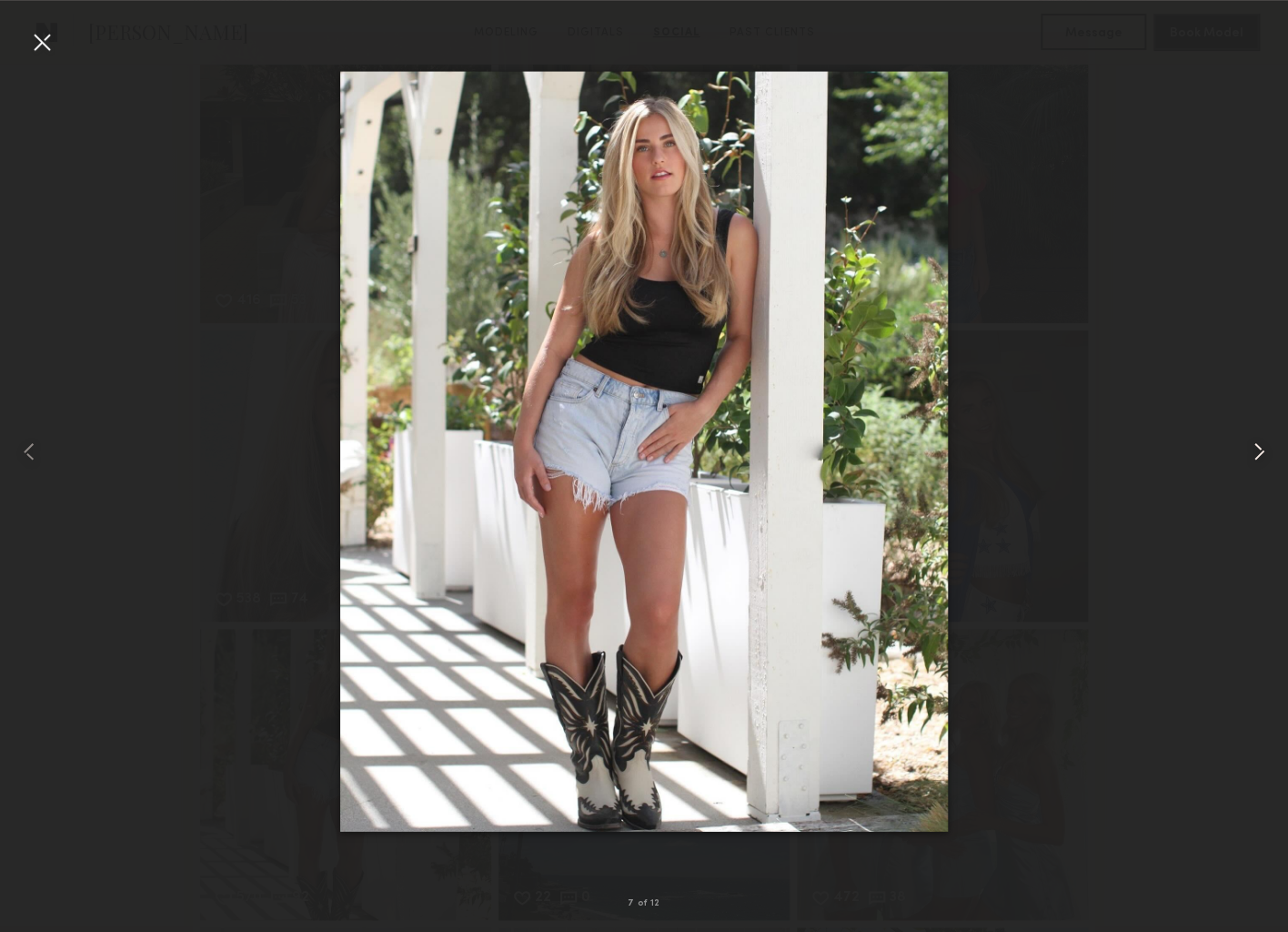
click at [1254, 444] on common-icon at bounding box center [1259, 452] width 29 height 29
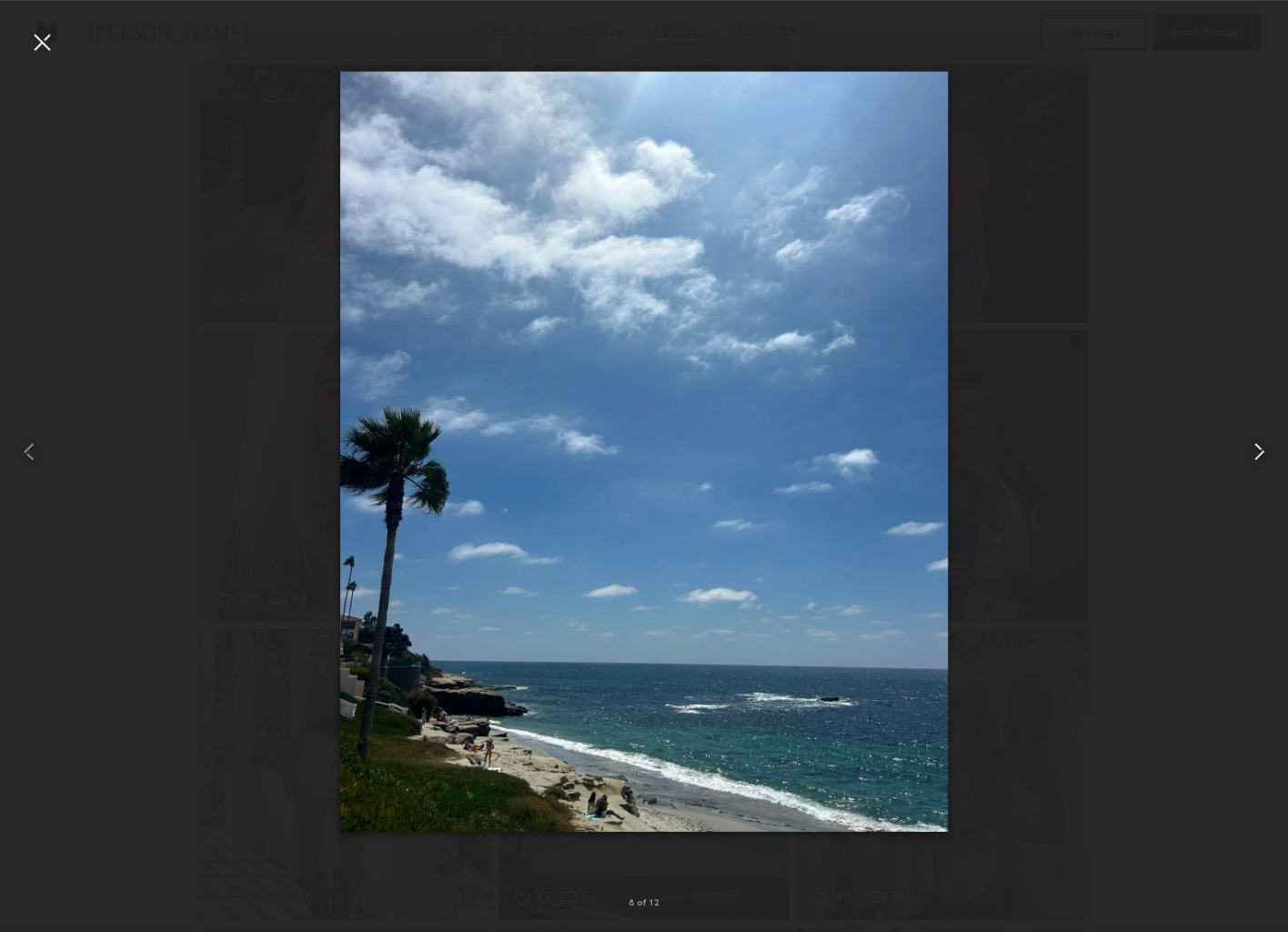
click at [1252, 444] on common-icon at bounding box center [1259, 452] width 29 height 29
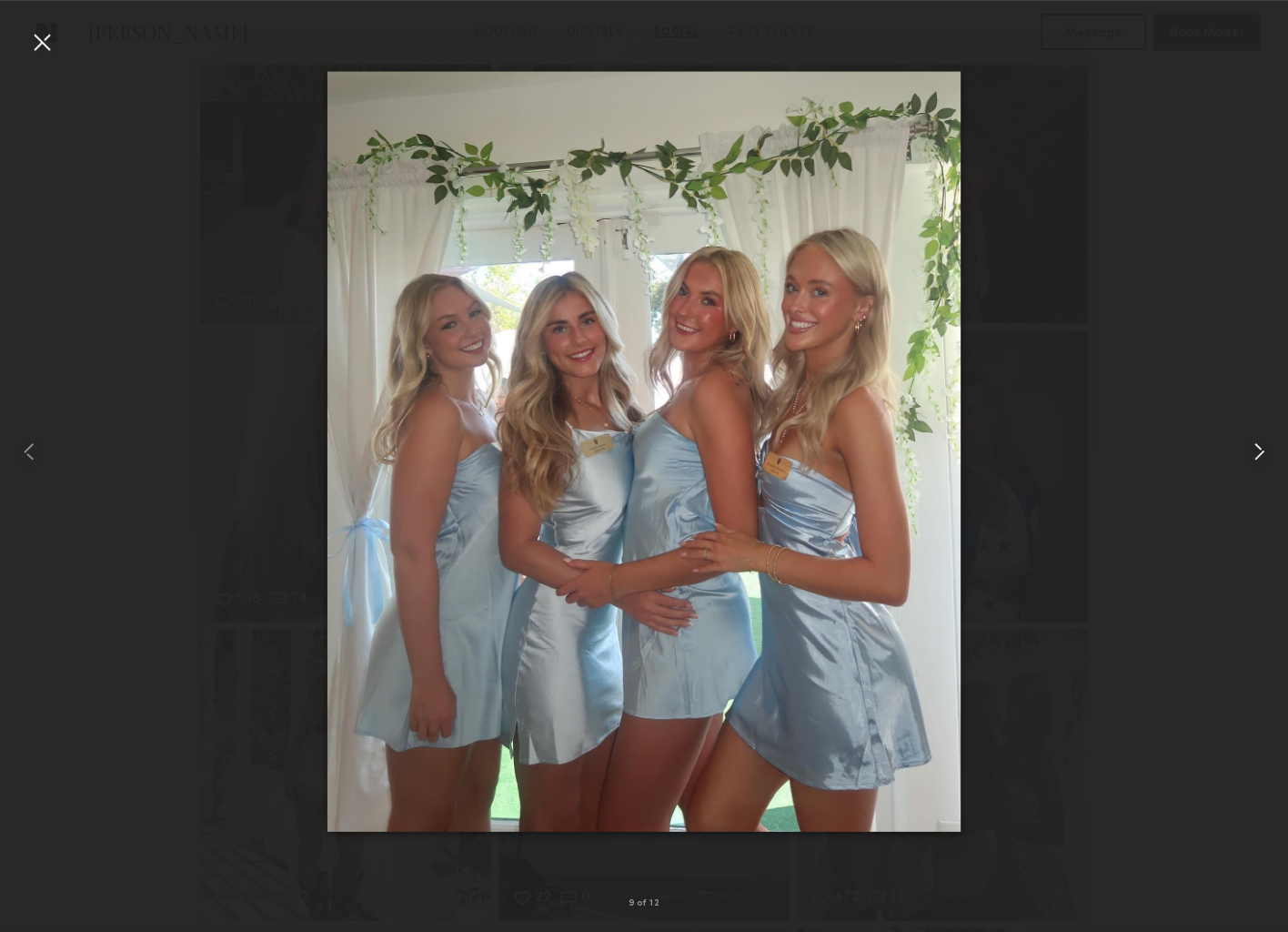
click at [1252, 444] on common-icon at bounding box center [1259, 452] width 29 height 29
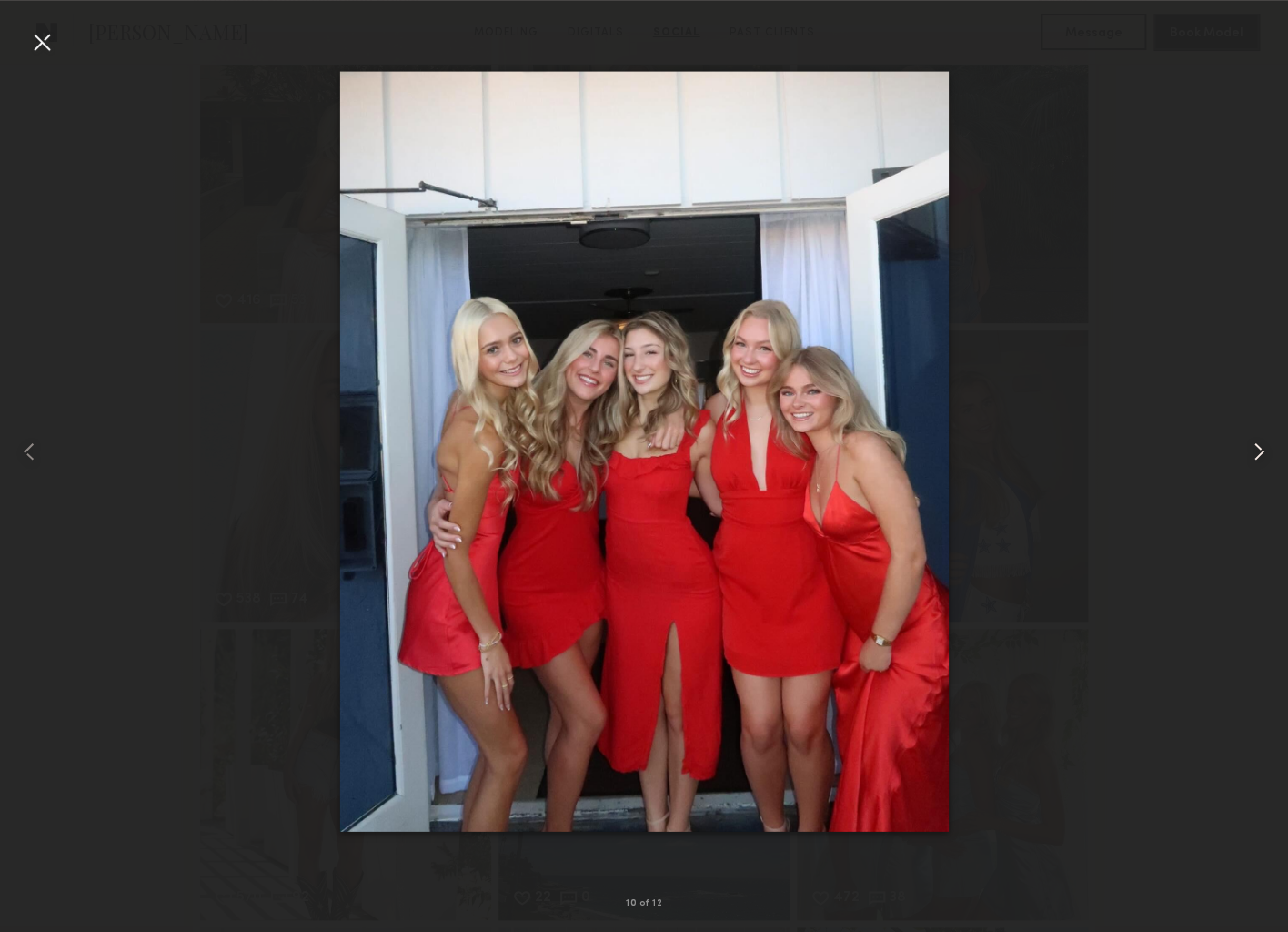
click at [1252, 444] on common-icon at bounding box center [1259, 452] width 29 height 29
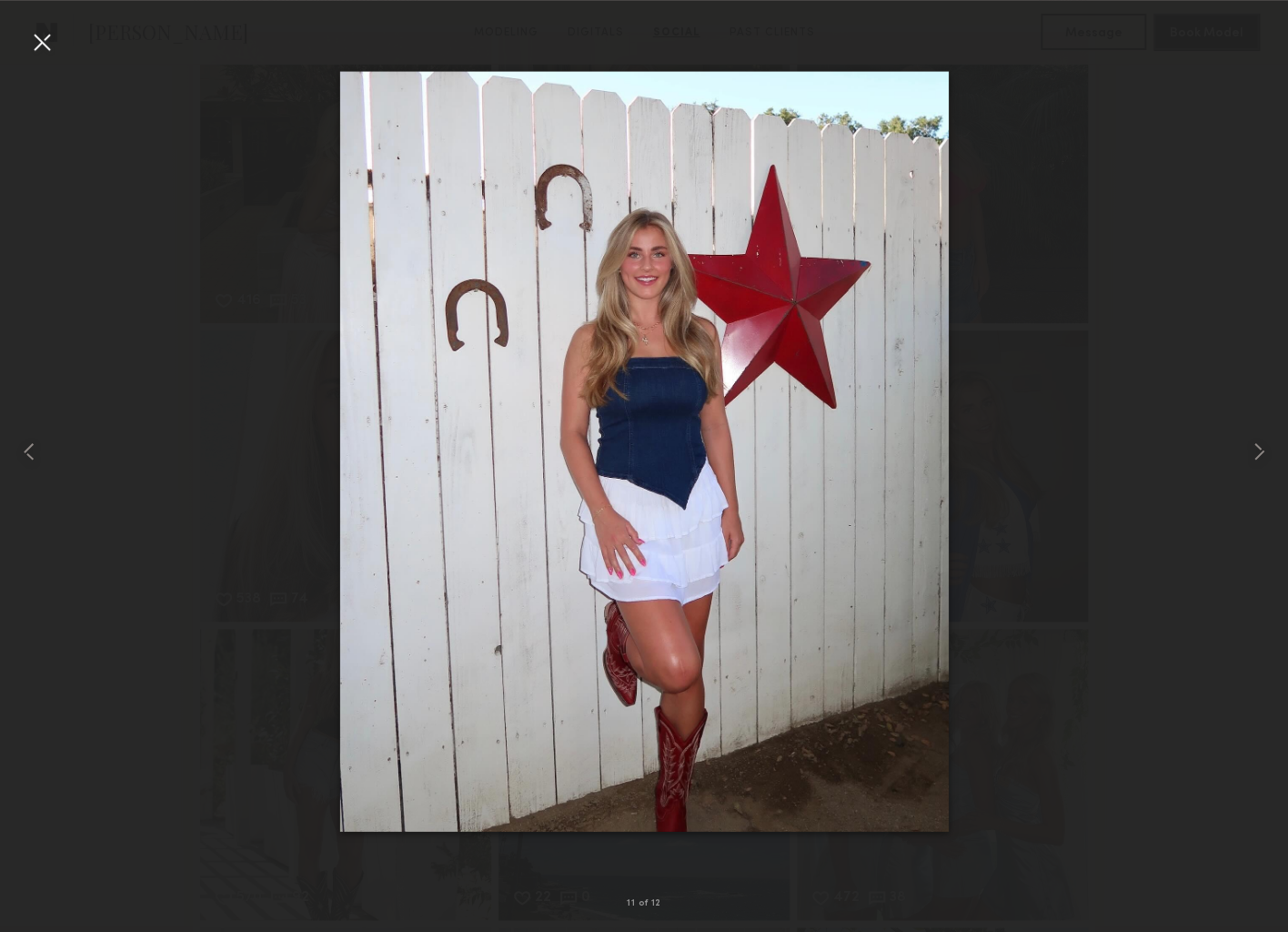
click at [42, 38] on div at bounding box center [42, 42] width 29 height 29
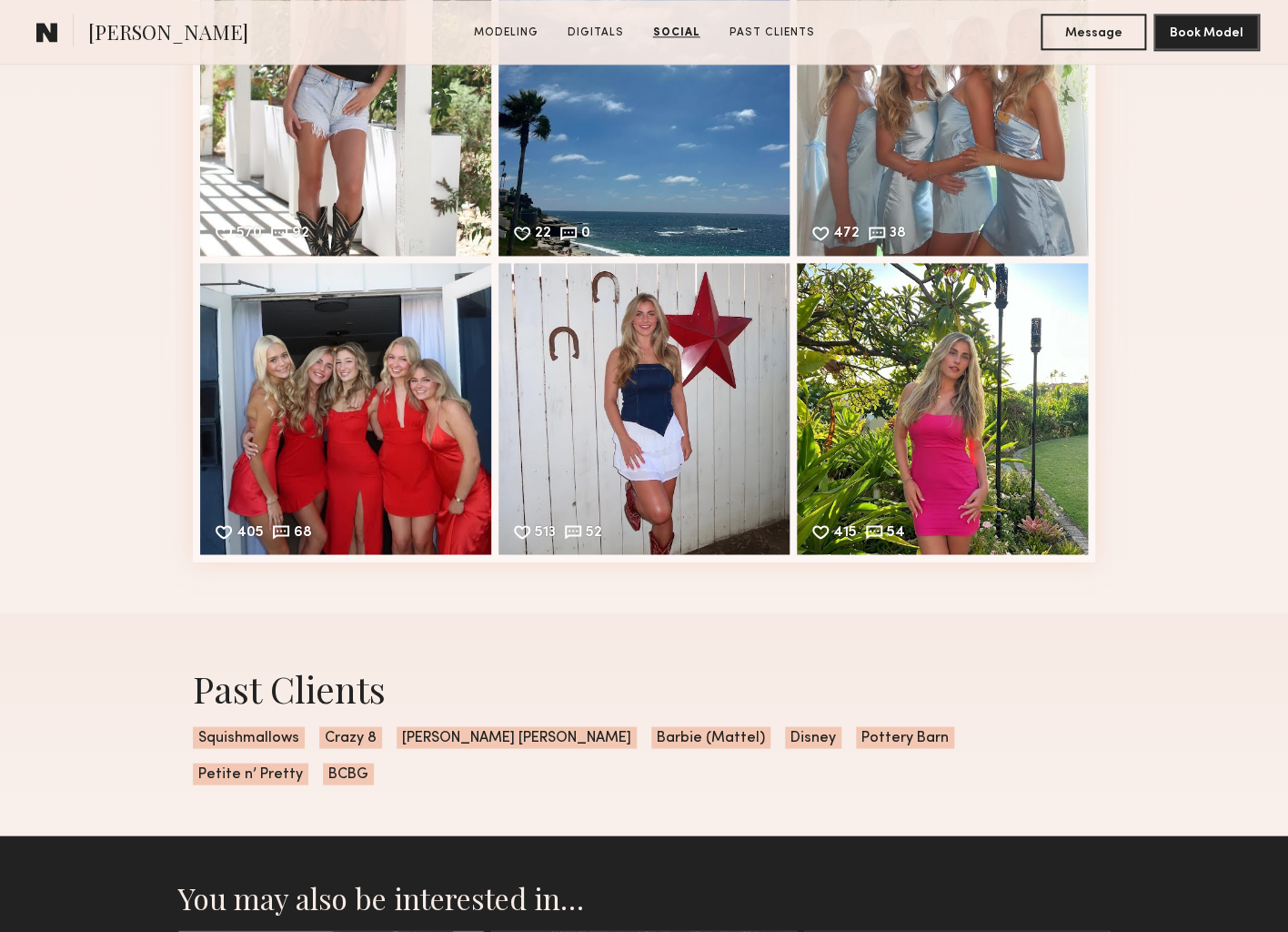
scroll to position [3760, 0]
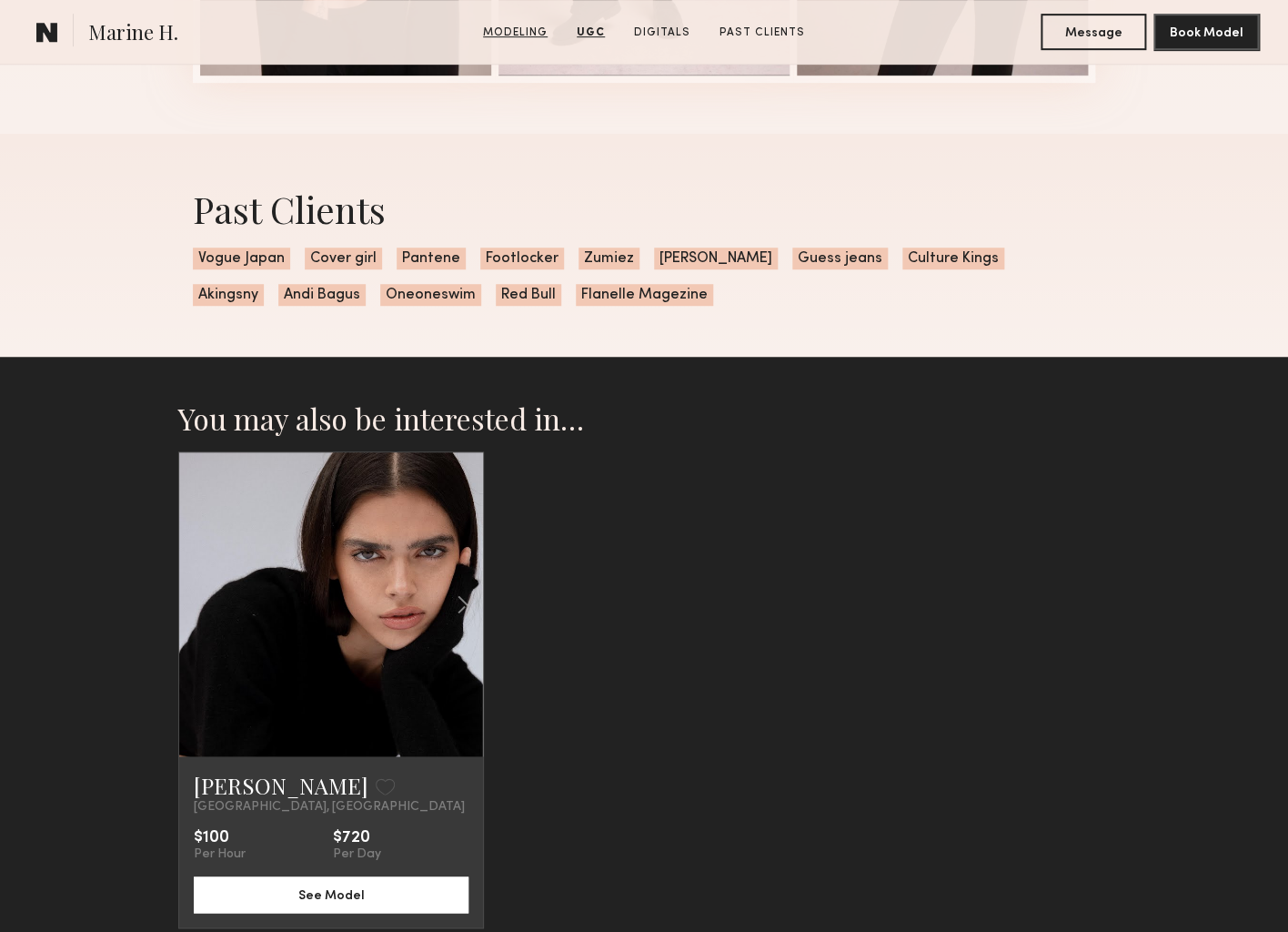
scroll to position [2919, 0]
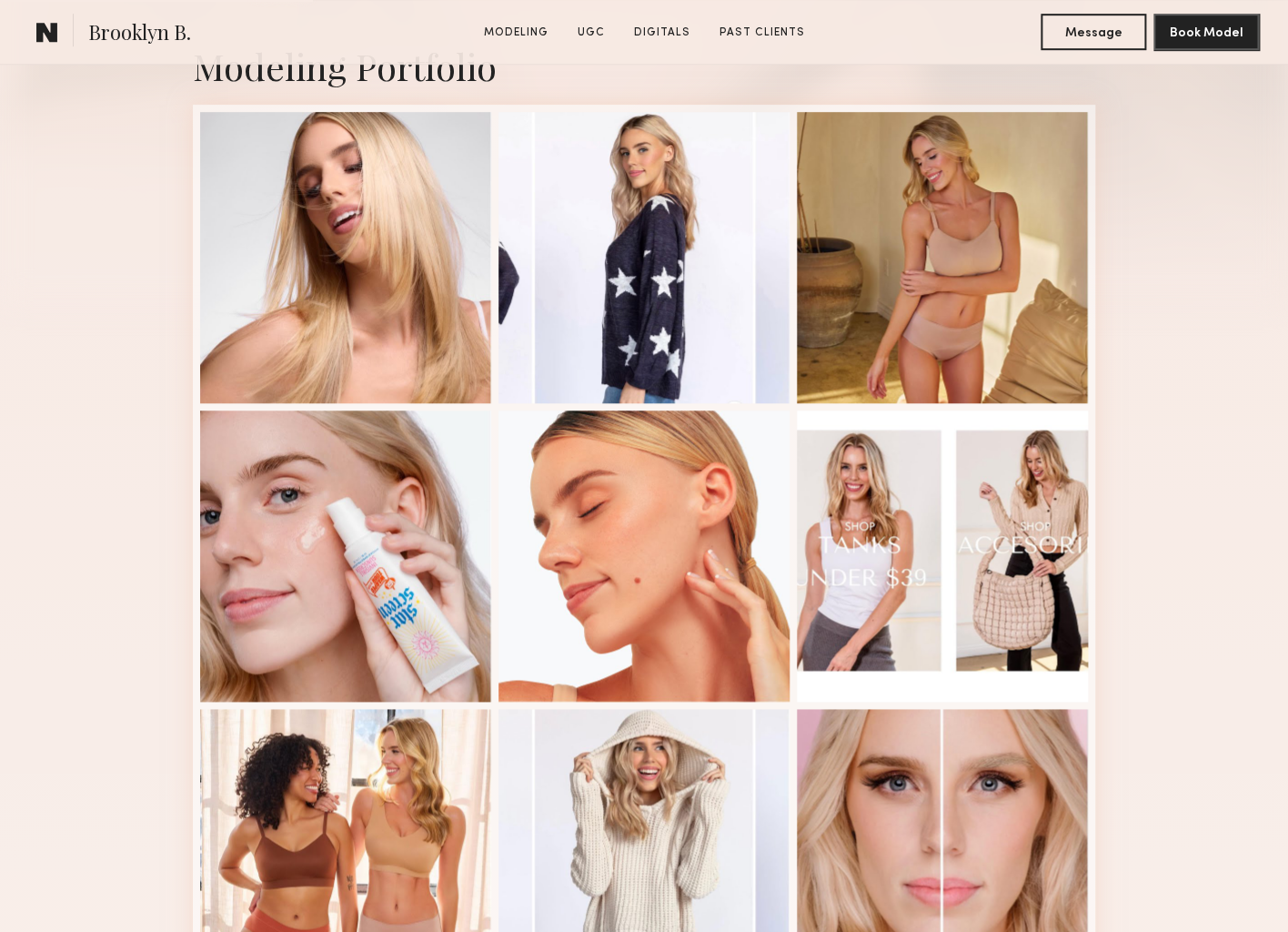
scroll to position [648, 0]
